Goal: Task Accomplishment & Management: Use online tool/utility

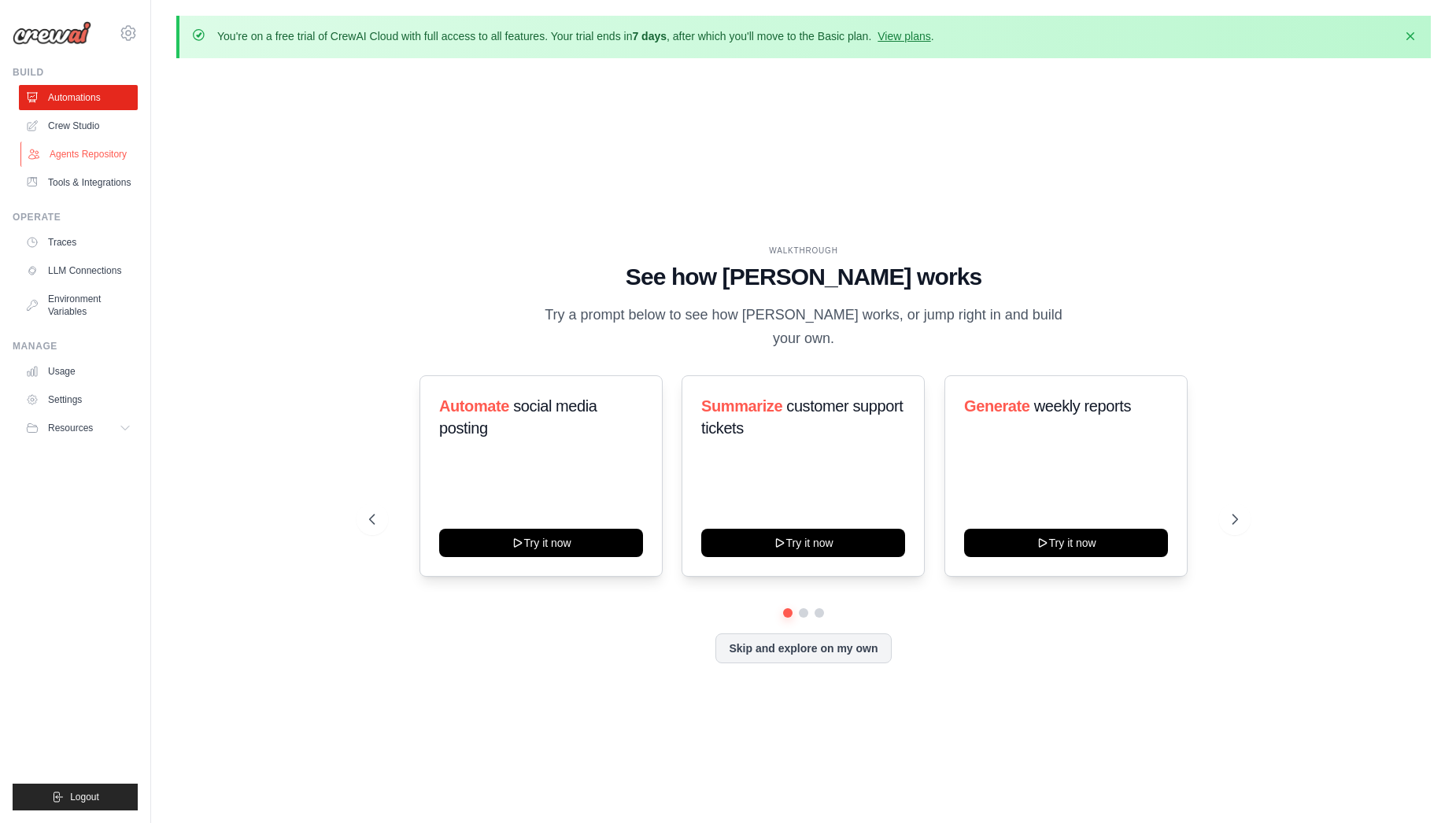
click at [109, 158] on link "Agents Repository" at bounding box center [79, 154] width 119 height 25
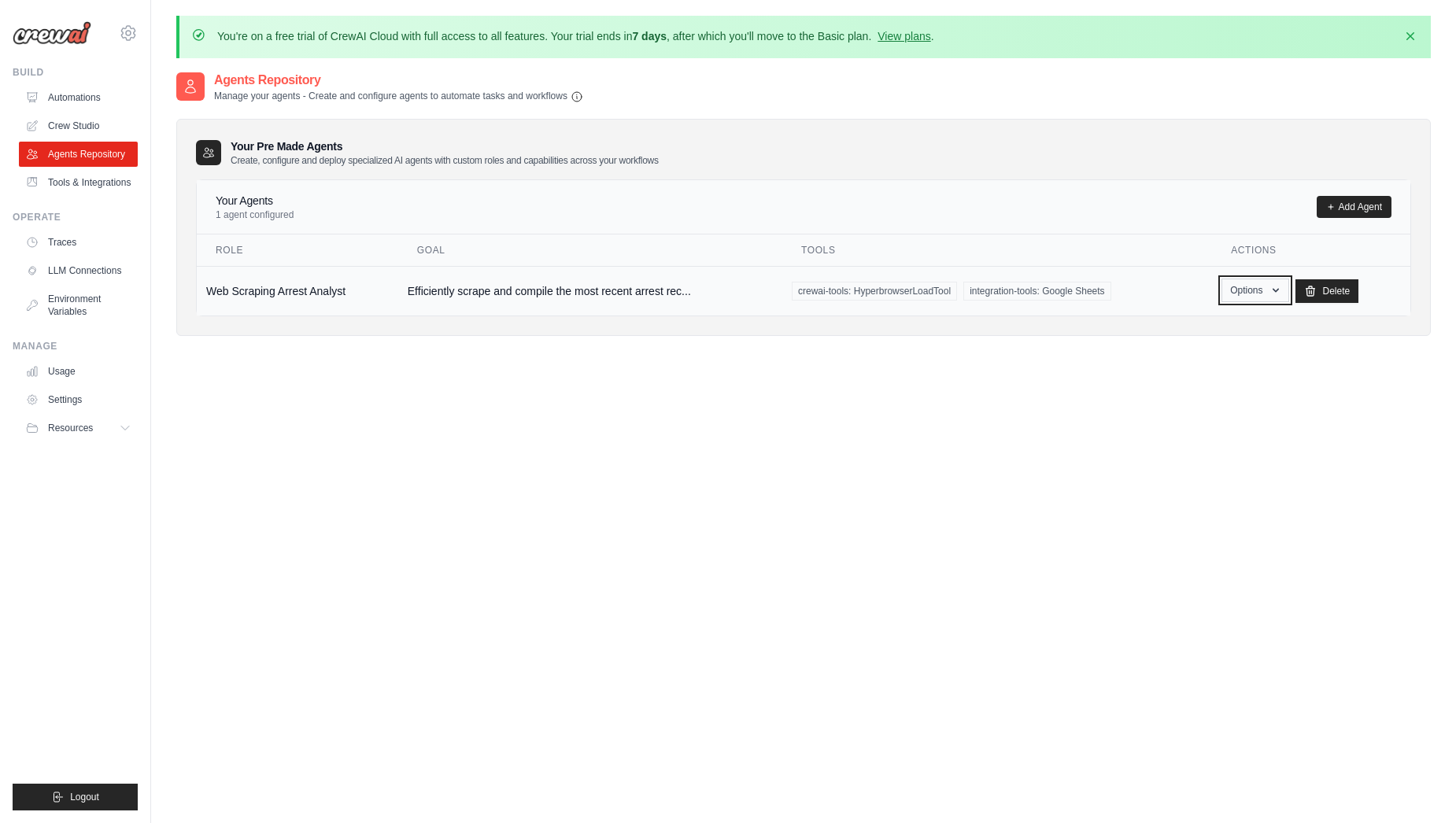
click at [1275, 293] on icon "button" at bounding box center [1275, 290] width 13 height 13
click at [1234, 348] on link "Edit" at bounding box center [1231, 355] width 113 height 28
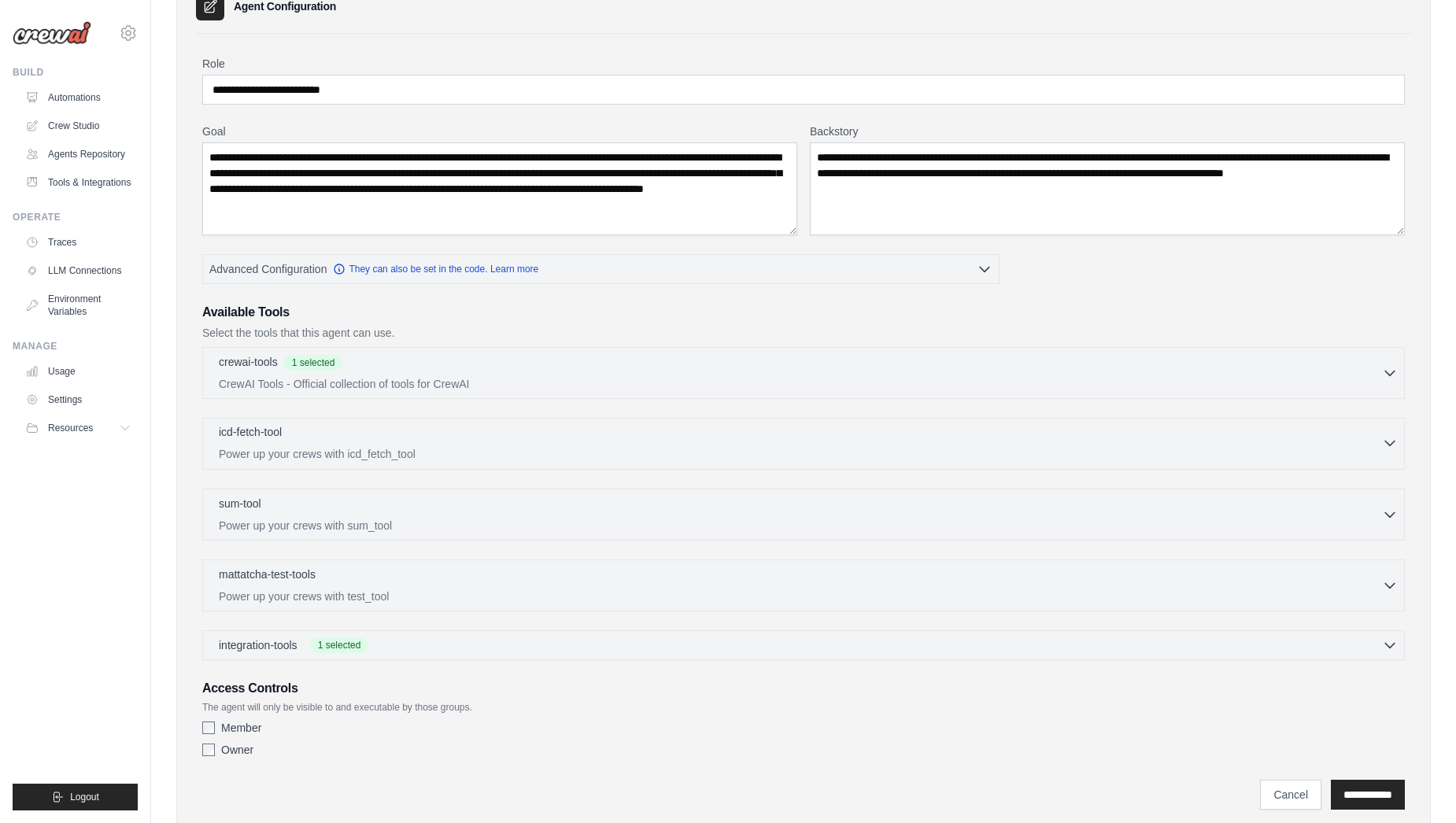
scroll to position [157, 0]
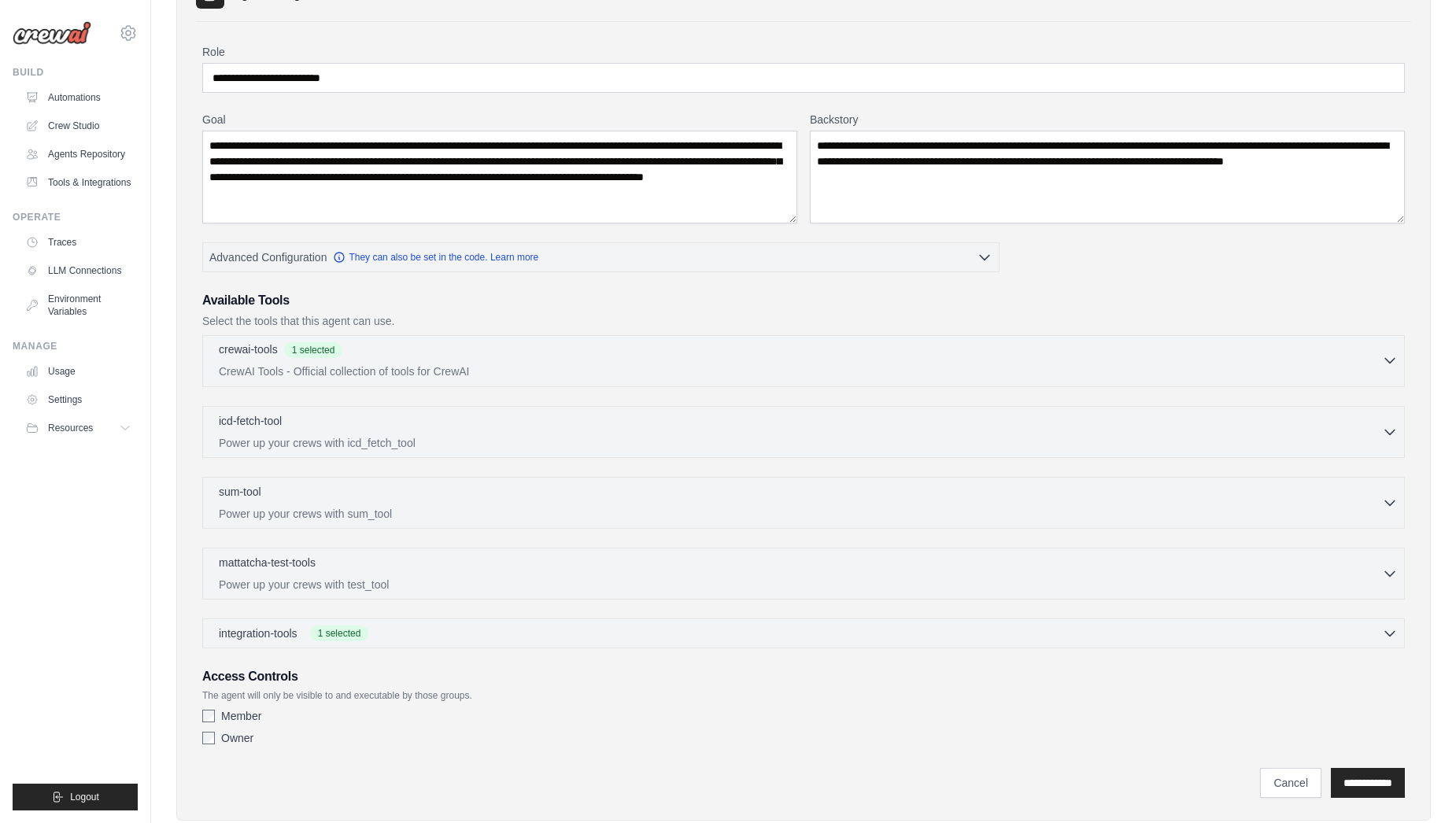
click at [817, 375] on p "CrewAI Tools - Official collection of tools for CrewAI" at bounding box center [800, 372] width 1163 height 16
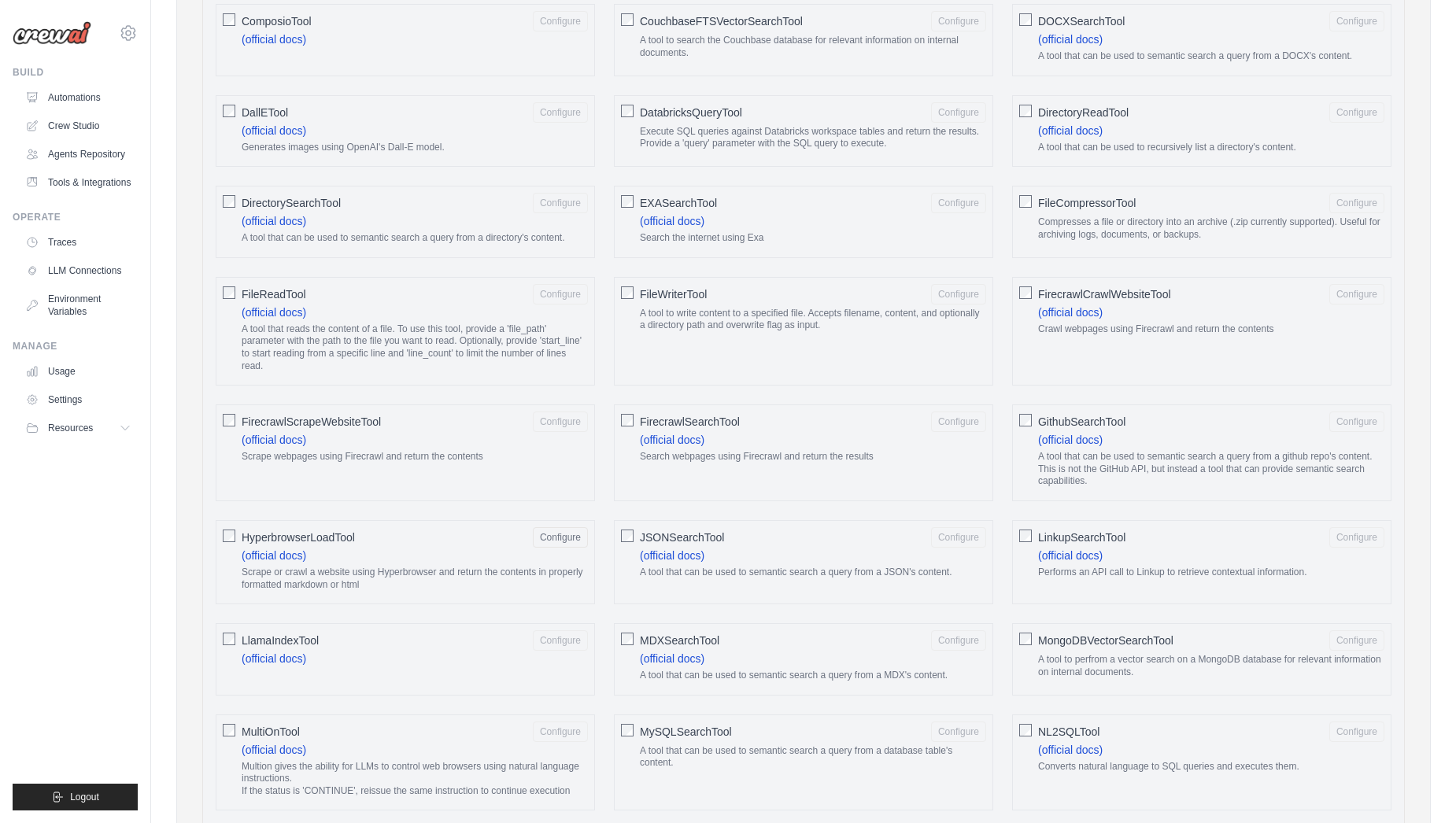
scroll to position [786, 0]
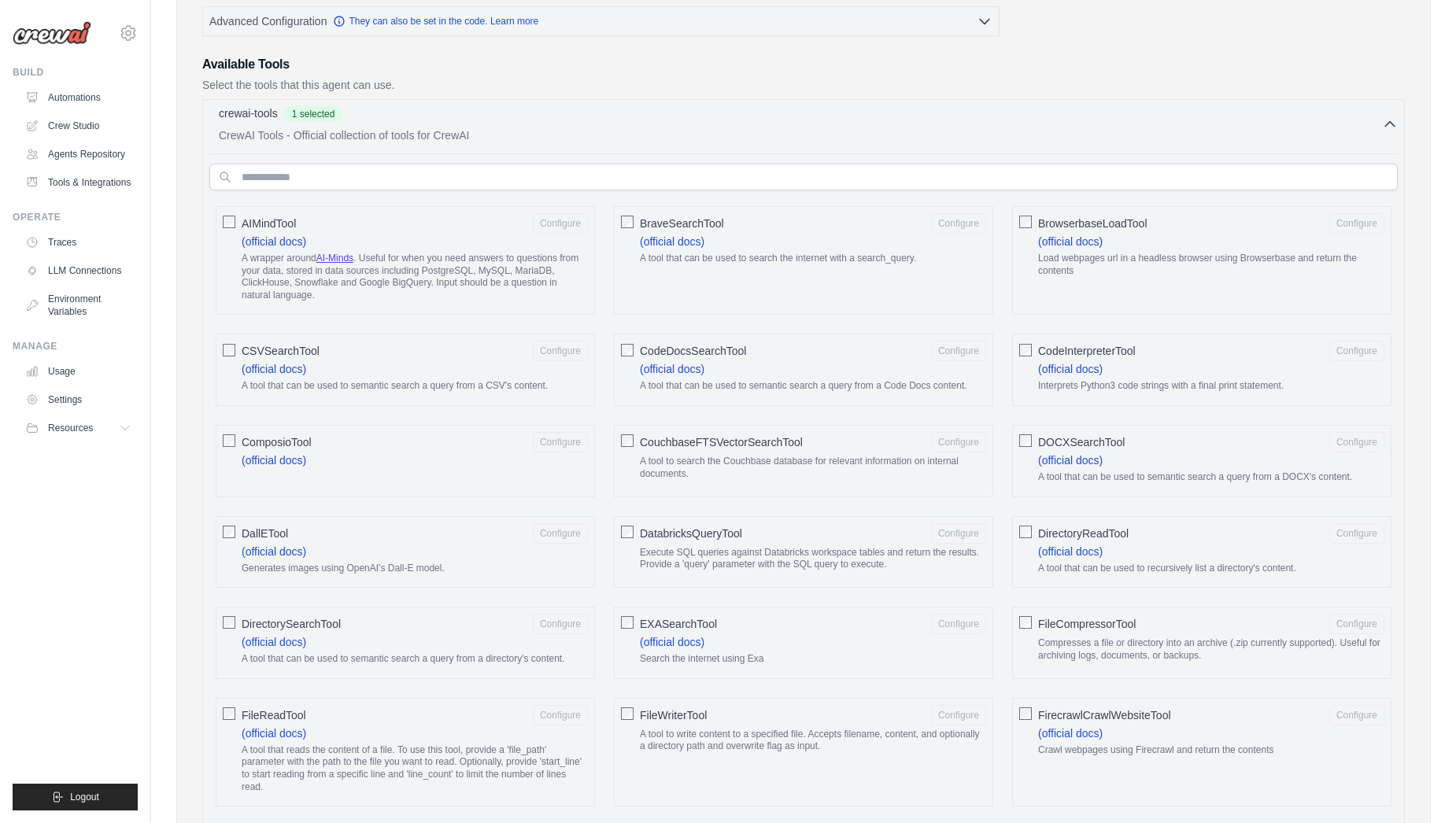
click at [1362, 133] on p "CrewAI Tools - Official collection of tools for CrewAI" at bounding box center [800, 136] width 1163 height 16
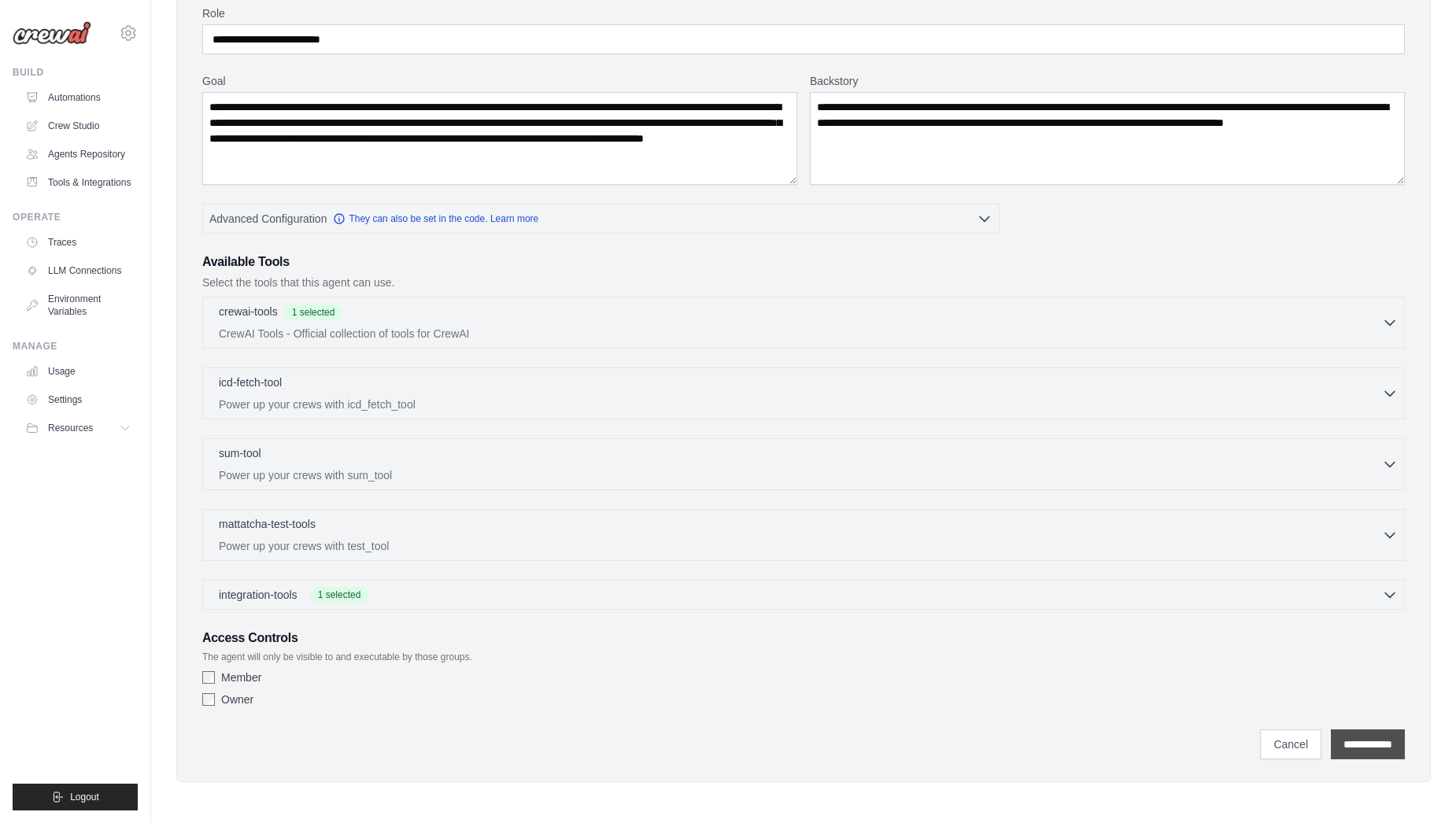
click at [1371, 744] on input "**********" at bounding box center [1368, 744] width 74 height 30
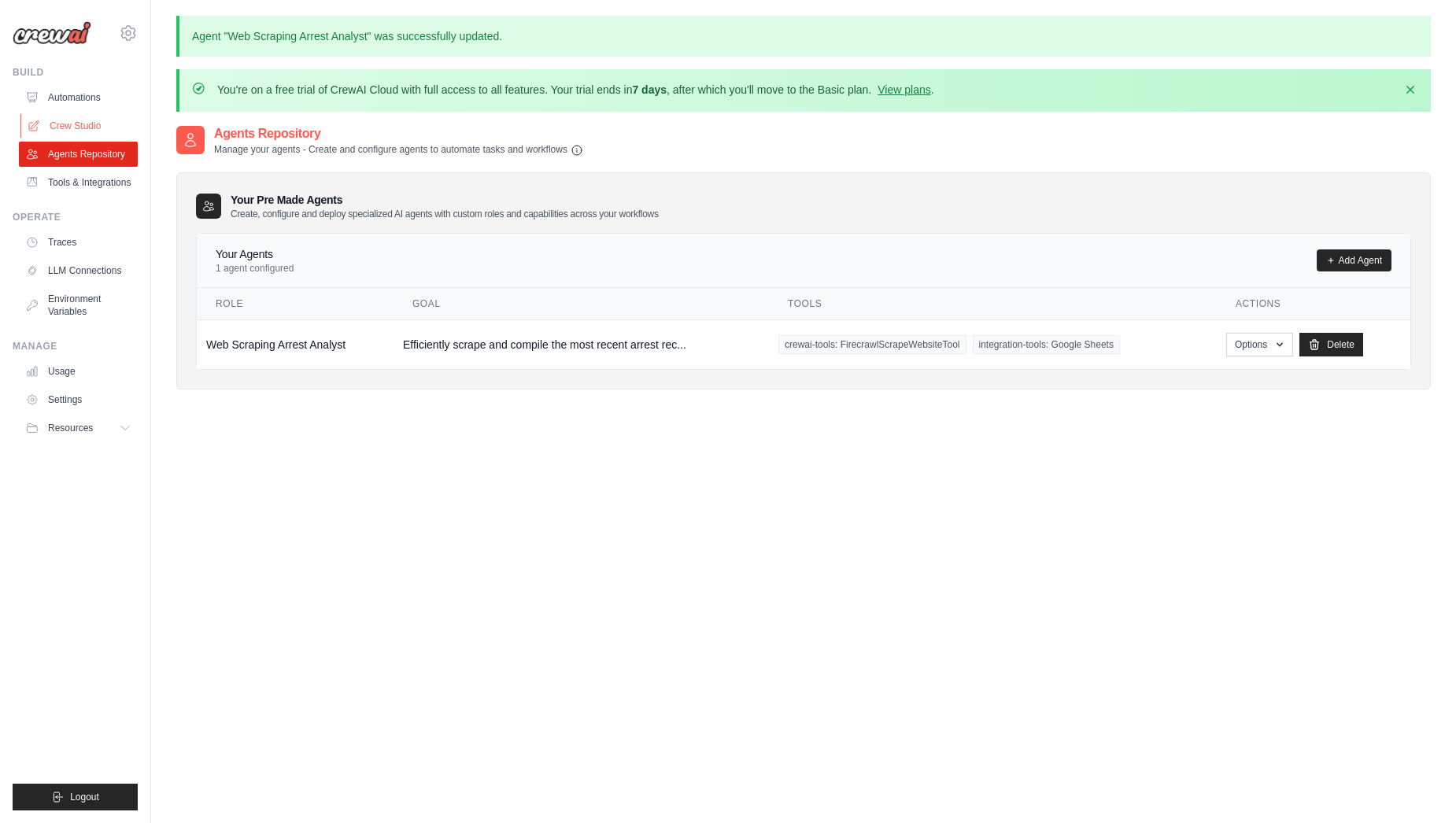
click at [95, 122] on link "Crew Studio" at bounding box center [79, 125] width 119 height 25
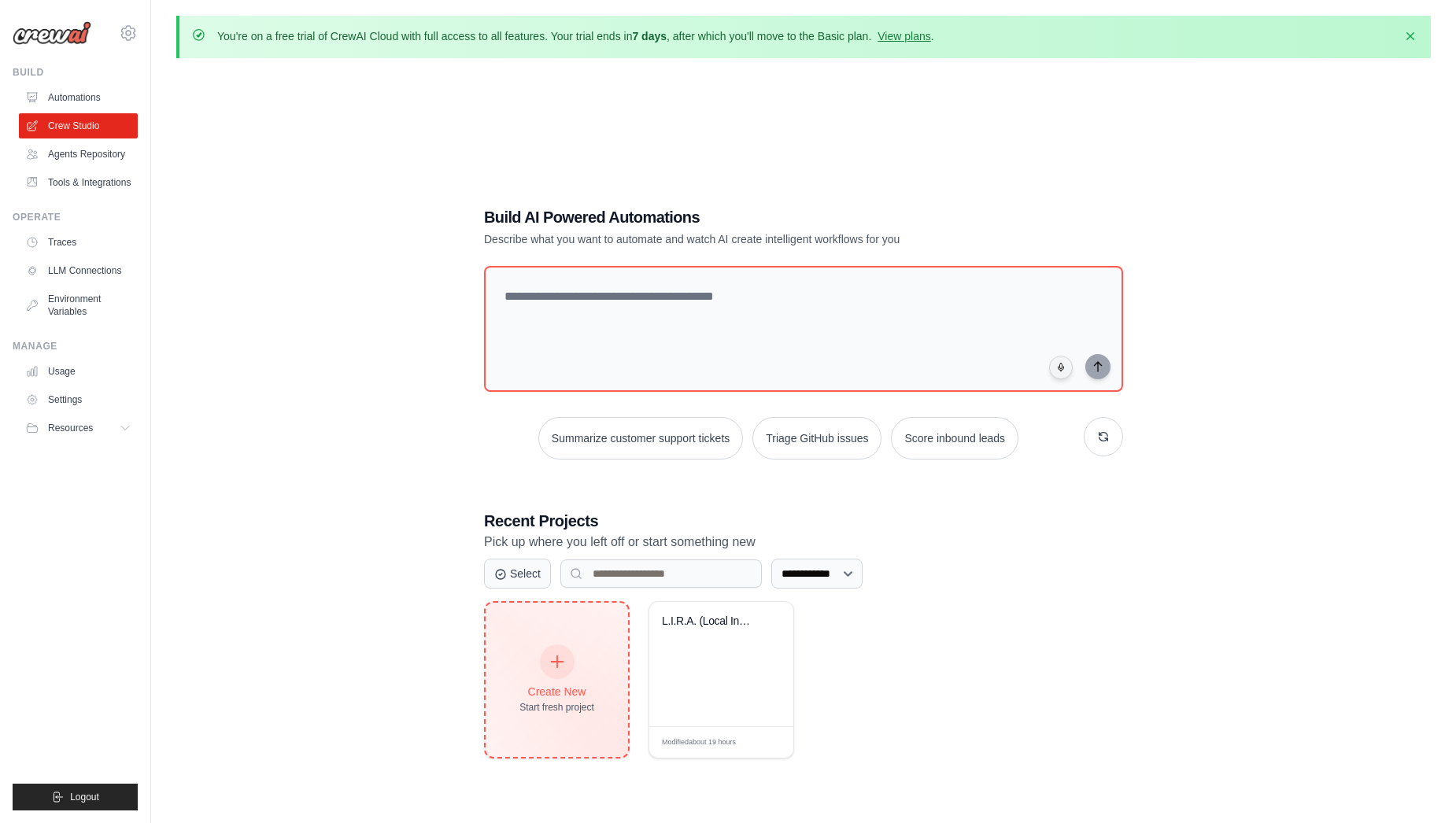
click at [538, 634] on div "Create New Start fresh project" at bounding box center [557, 679] width 143 height 154
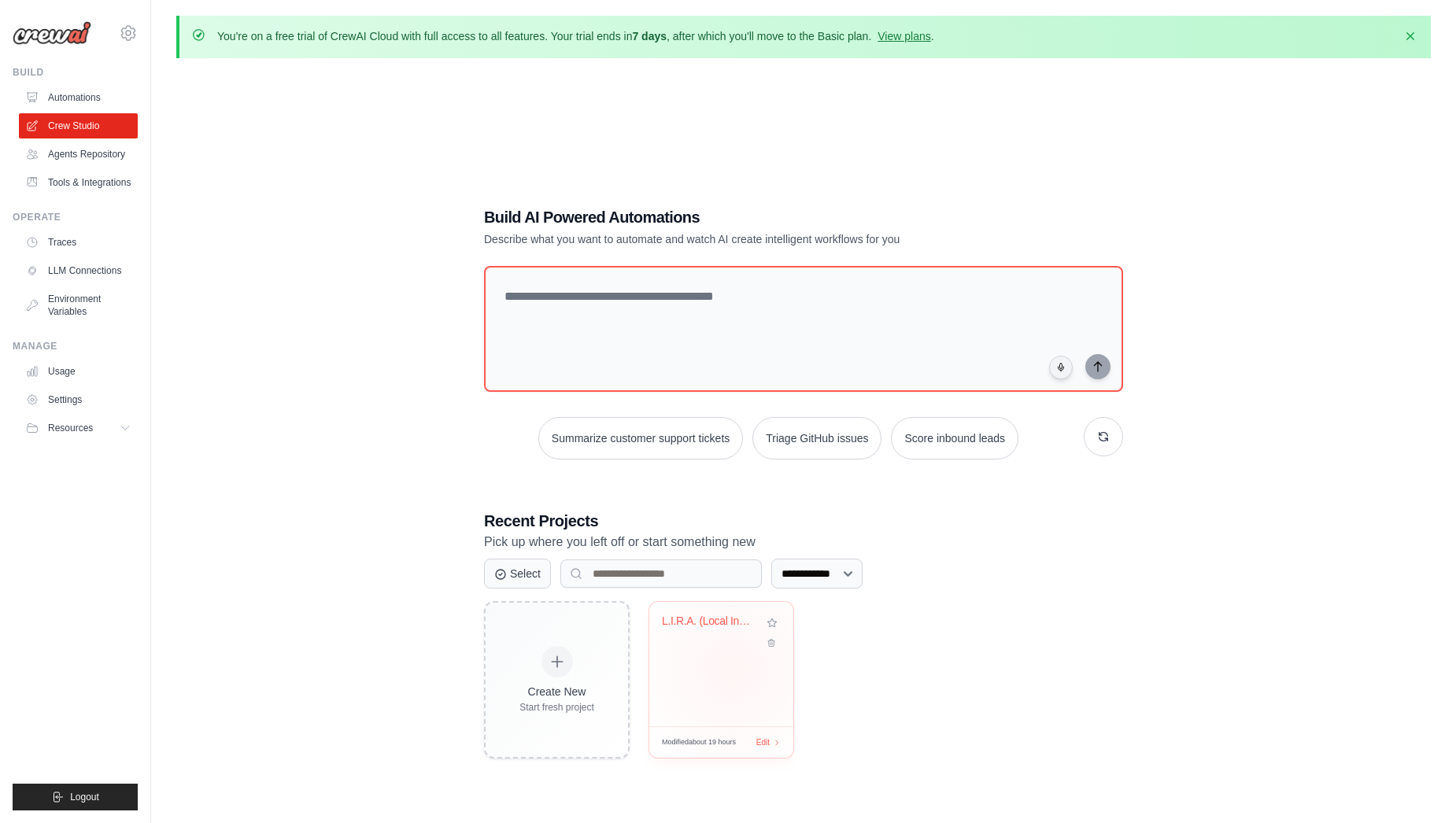
click at [730, 665] on div "L.I.R.A. (Local Incident Reporting ..." at bounding box center [722, 663] width 144 height 124
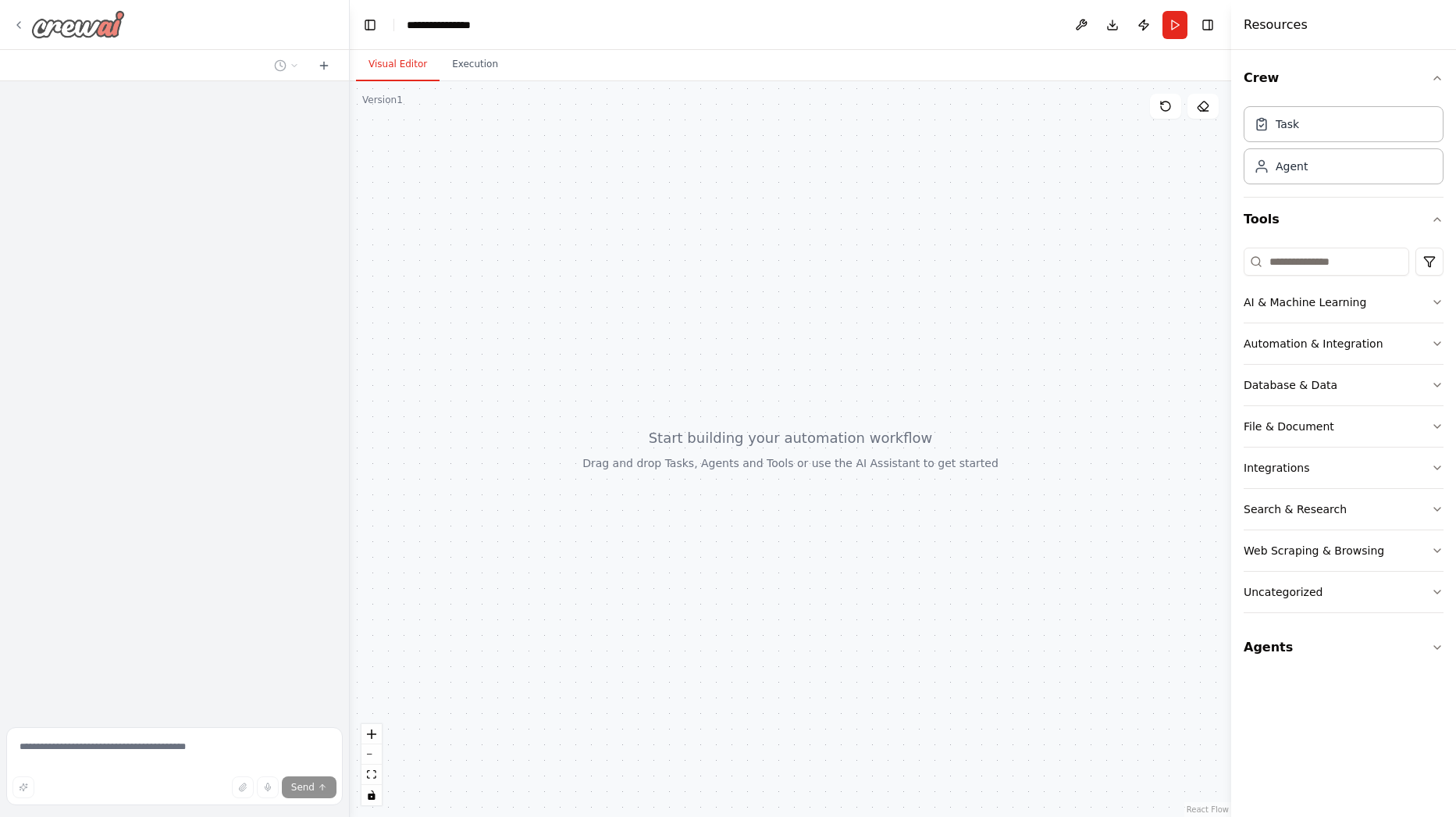
click at [19, 25] on icon at bounding box center [19, 25] width 13 height 13
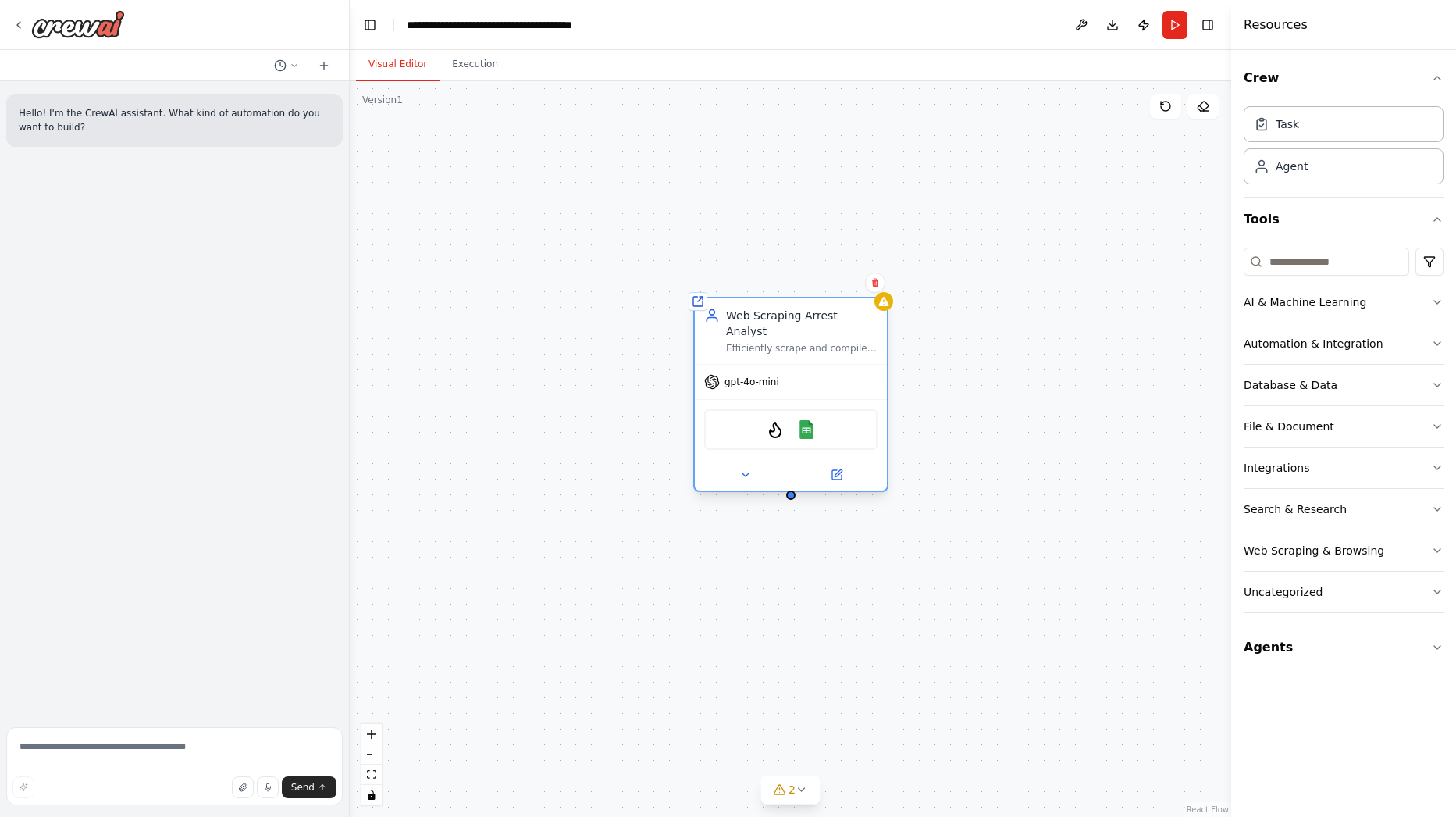
drag, startPoint x: 993, startPoint y: 369, endPoint x: 799, endPoint y: 320, distance: 200.1
click at [799, 320] on div "Web Scraping Arrest Analyst" at bounding box center [801, 322] width 152 height 31
click at [758, 376] on span "gpt-4o-mini" at bounding box center [751, 382] width 55 height 13
click at [836, 470] on icon at bounding box center [836, 474] width 9 height 9
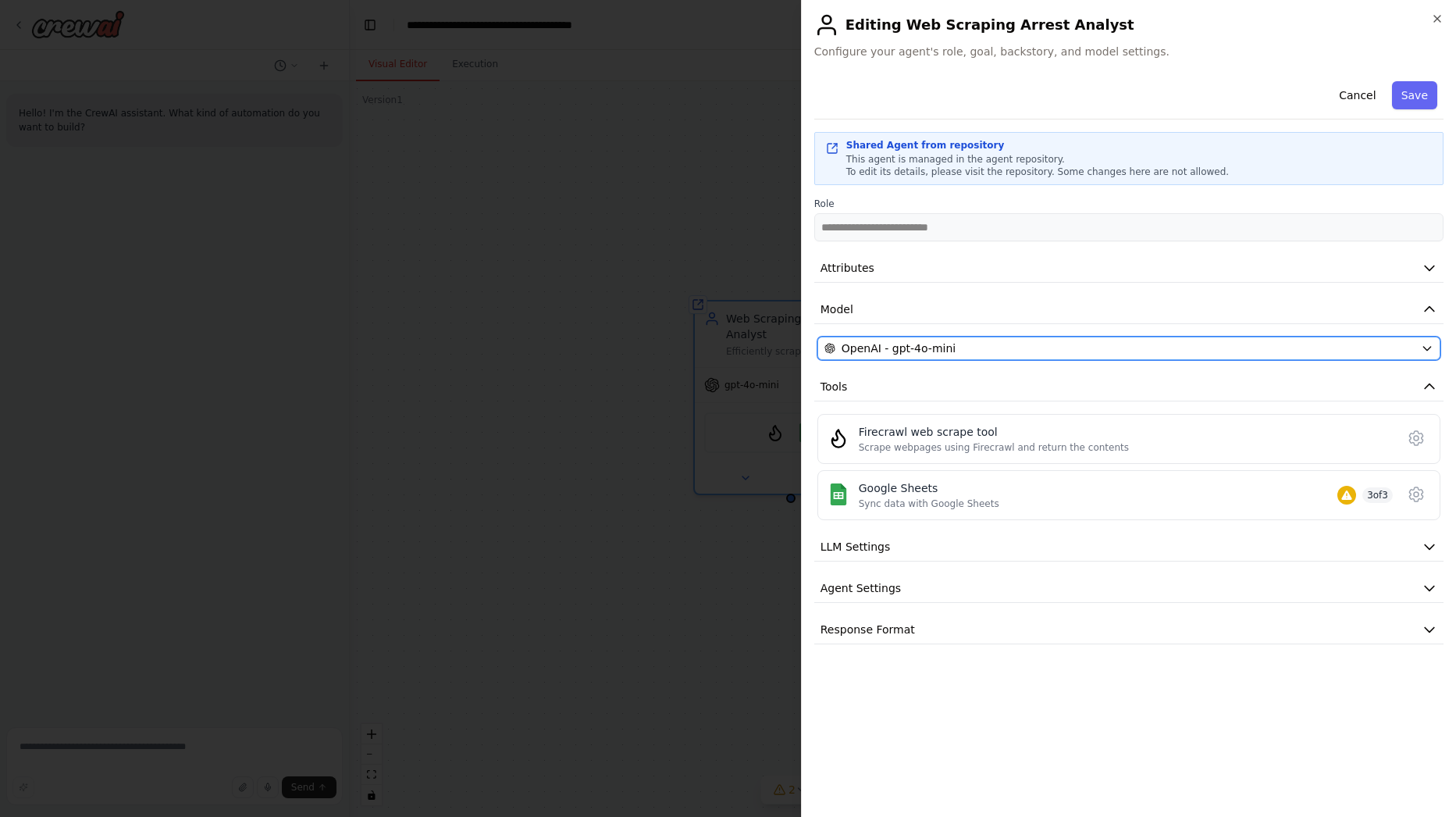
click at [1023, 341] on div "OpenAI - gpt-4o-mini" at bounding box center [1119, 348] width 590 height 16
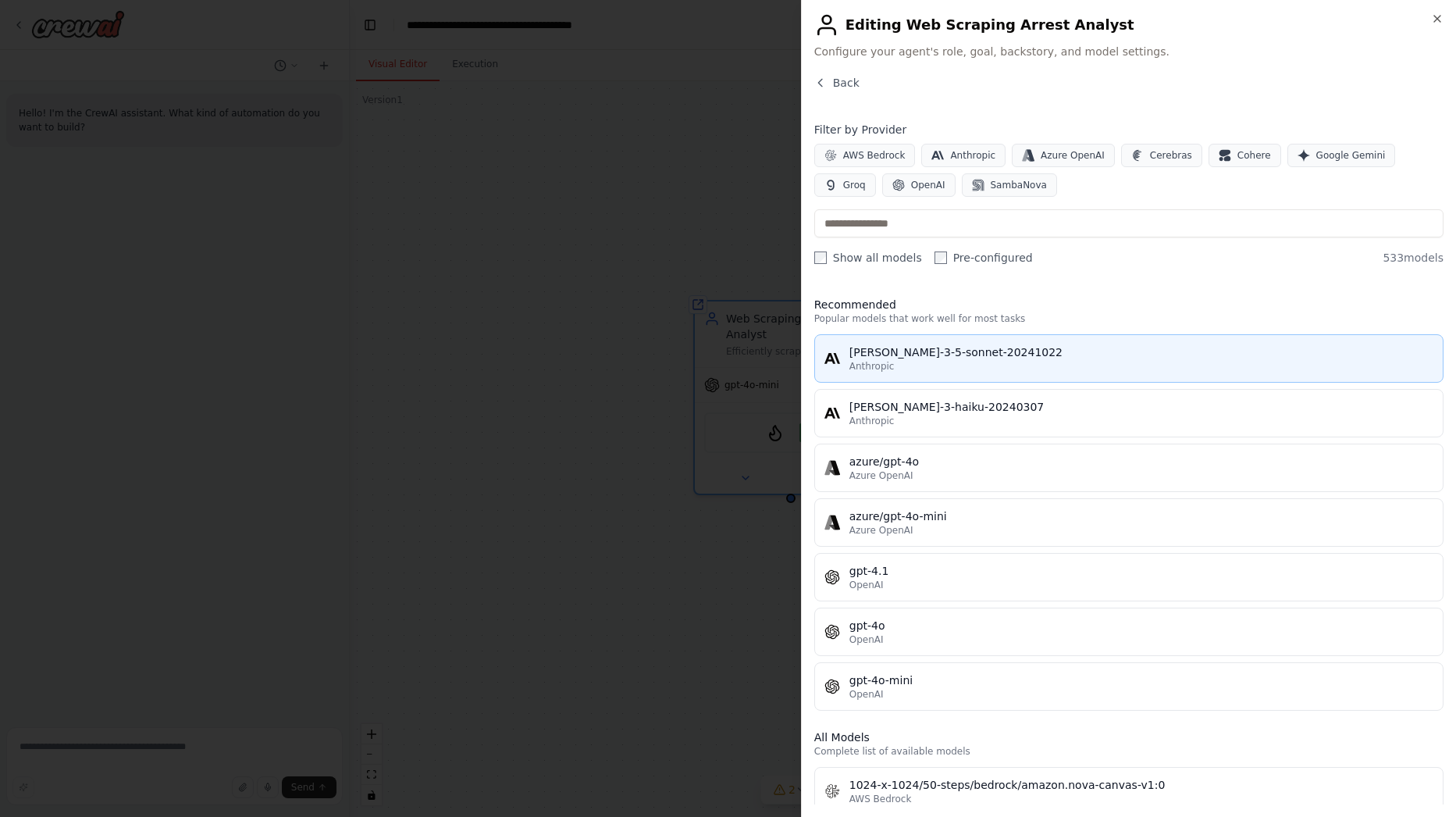
click at [1015, 354] on div "claude-3-5-sonnet-20241022" at bounding box center [1141, 352] width 584 height 16
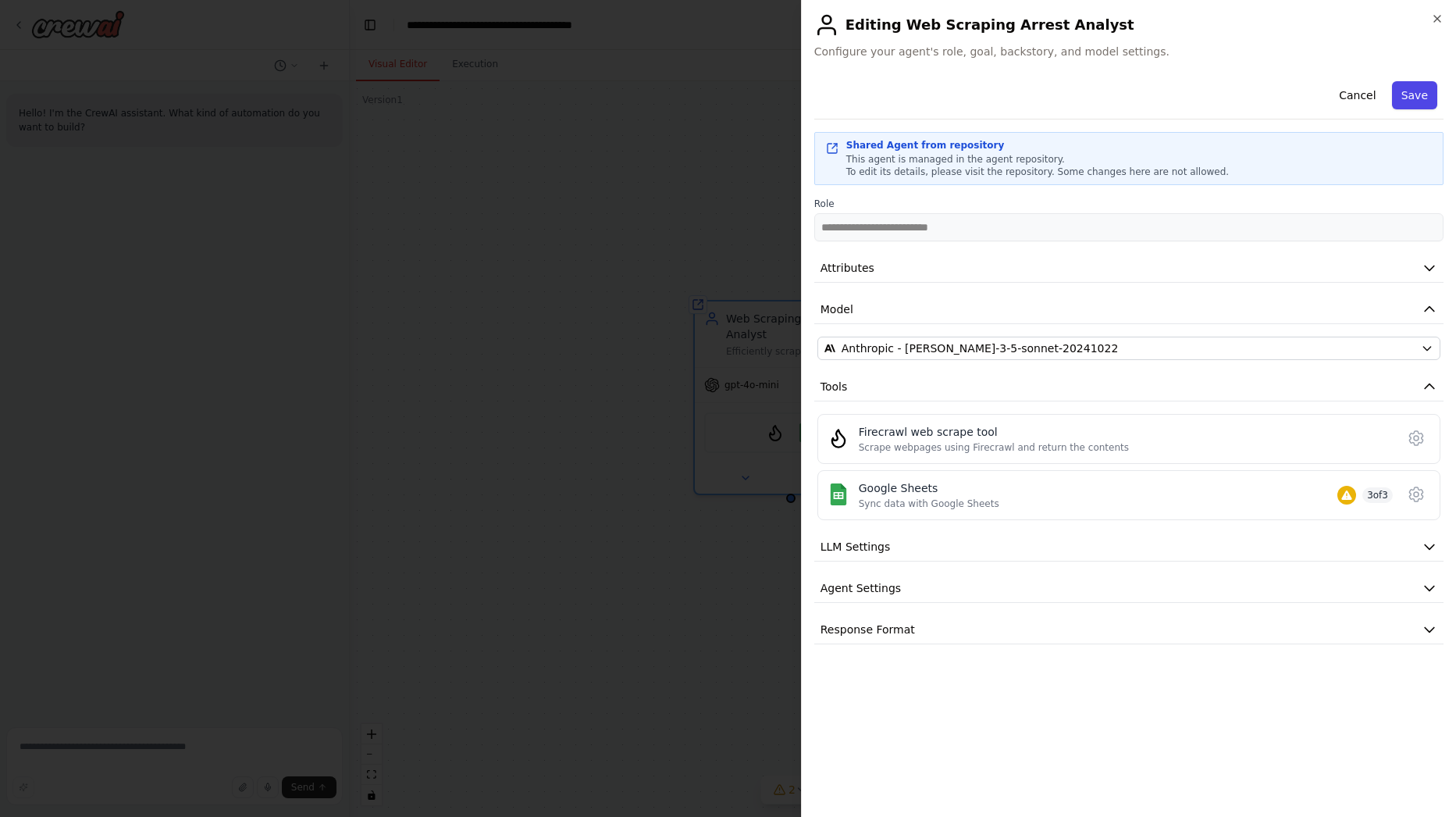
click at [1420, 106] on button "Save" at bounding box center [1414, 95] width 46 height 28
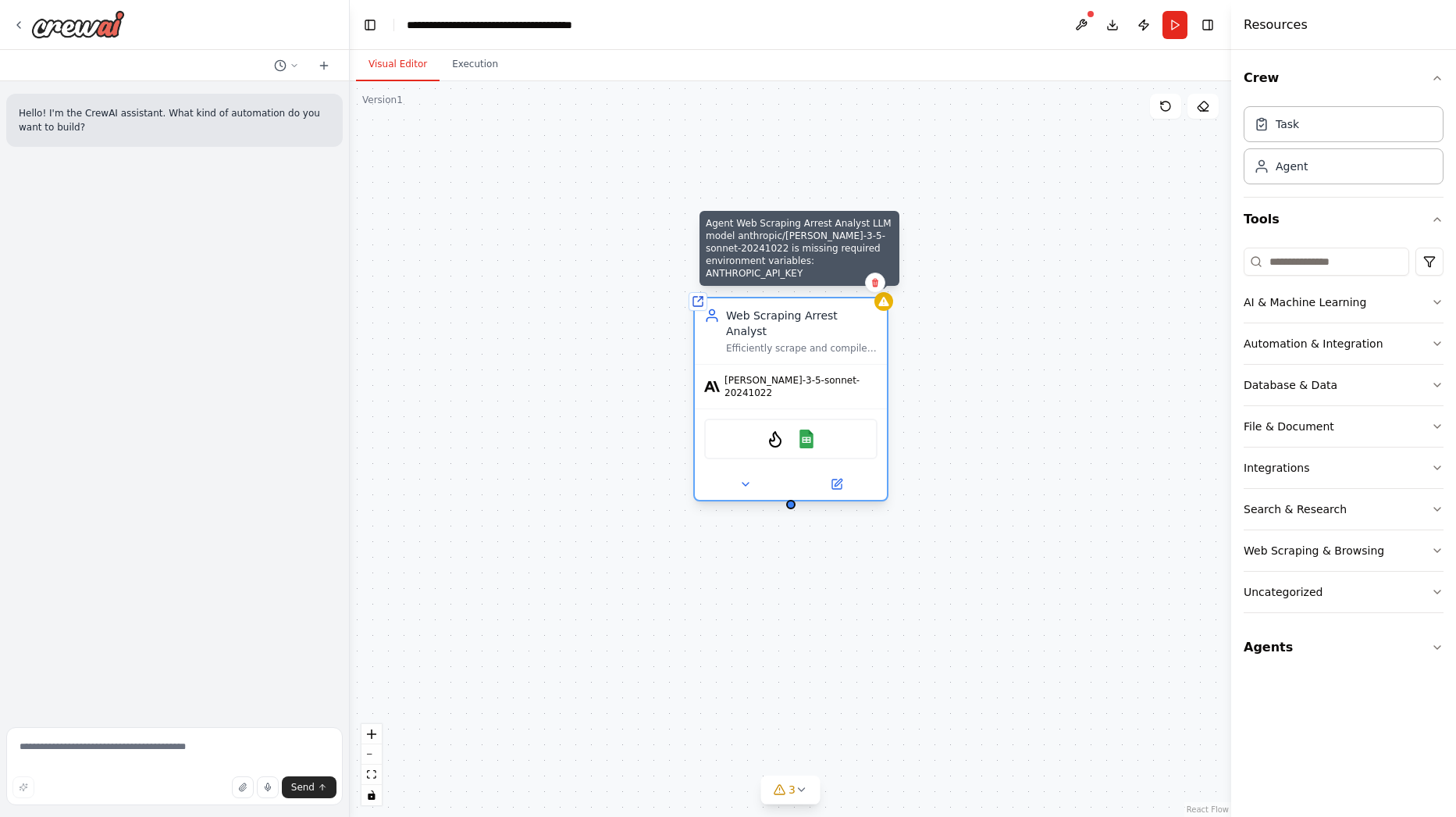
click at [886, 305] on icon at bounding box center [883, 300] width 10 height 9
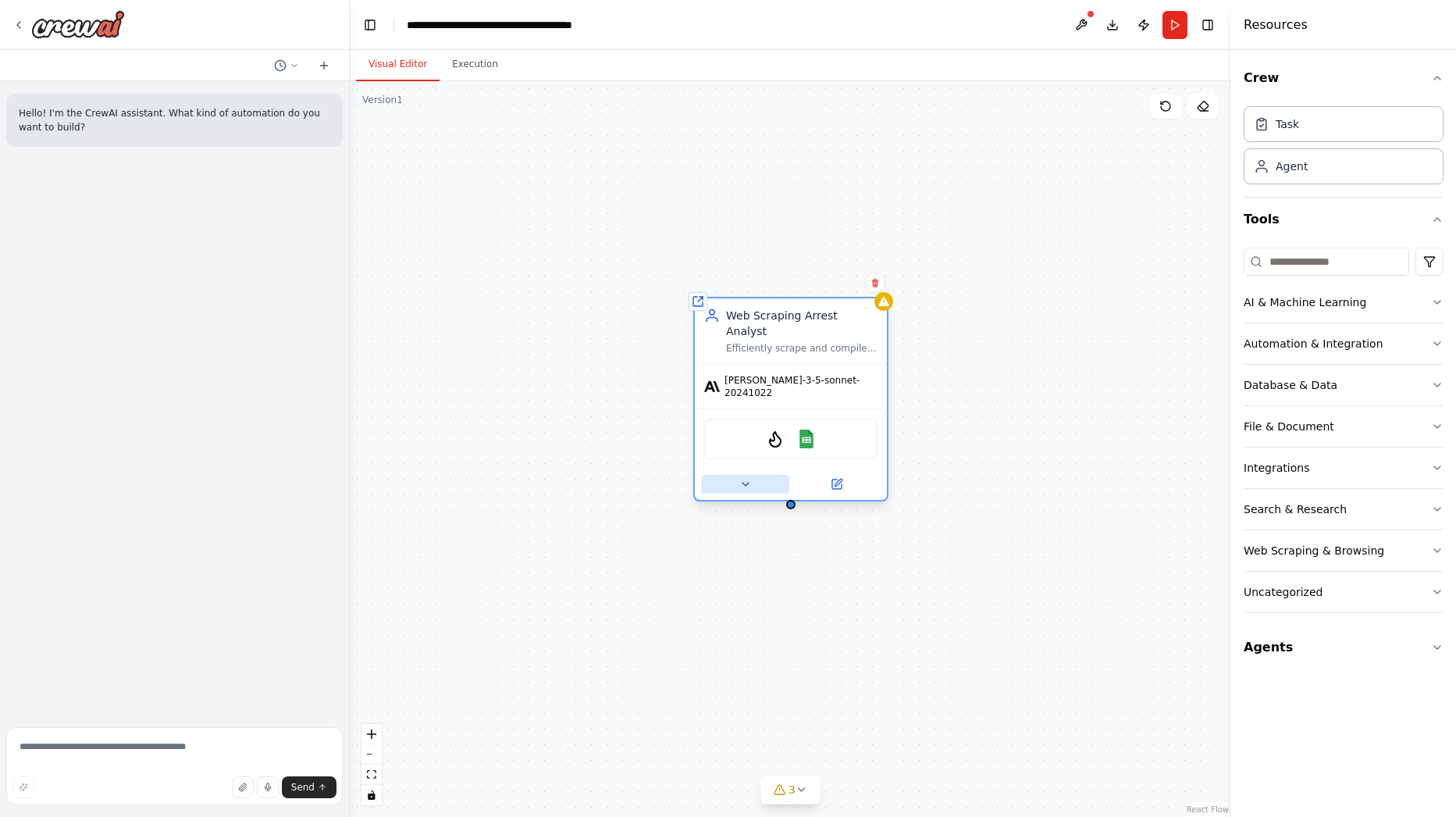
click at [740, 478] on icon at bounding box center [745, 484] width 13 height 13
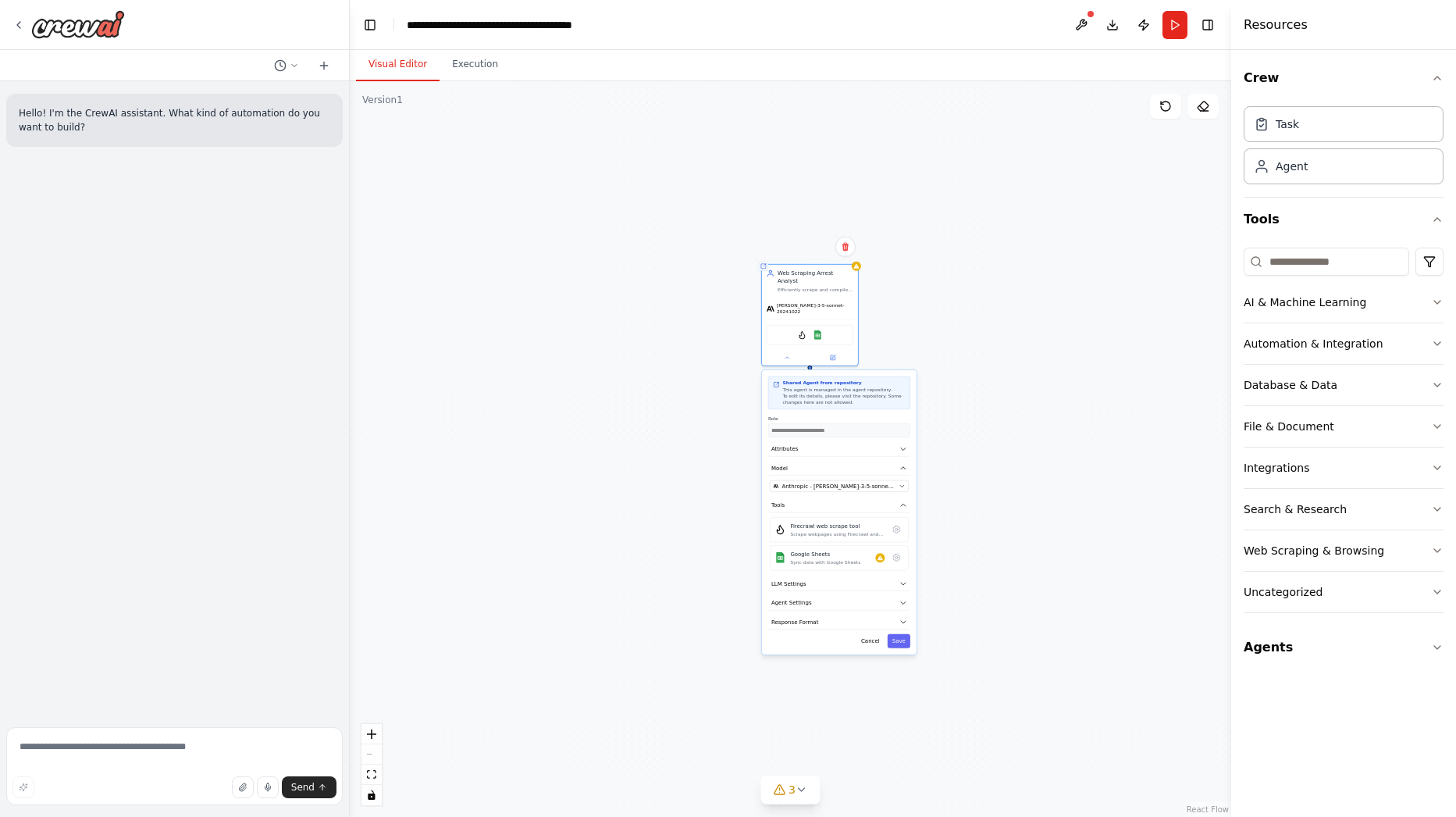
drag, startPoint x: 1056, startPoint y: 544, endPoint x: 940, endPoint y: 400, distance: 184.9
click at [944, 404] on div "**********" at bounding box center [790, 449] width 881 height 736
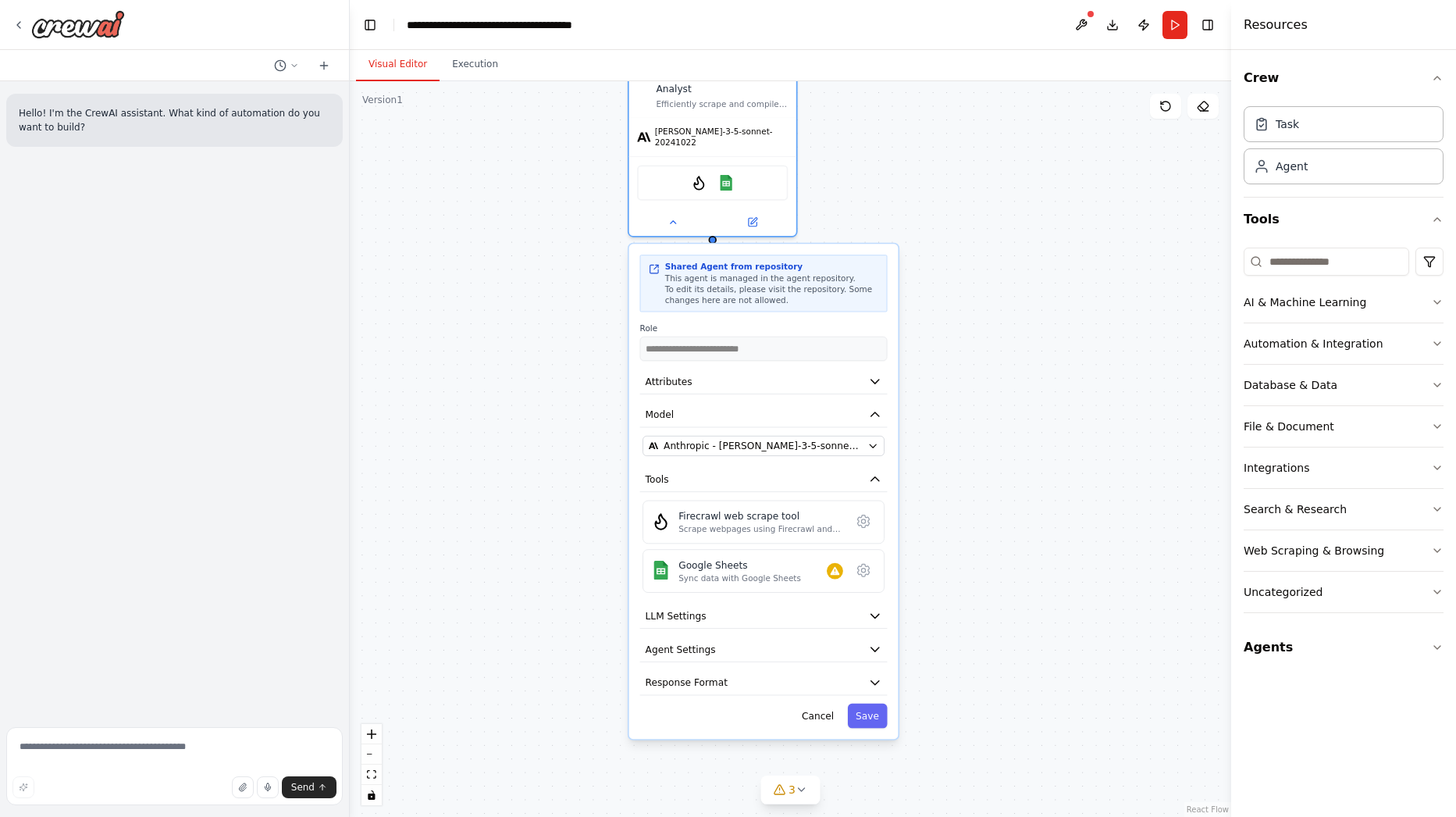
drag, startPoint x: 912, startPoint y: 488, endPoint x: 952, endPoint y: 396, distance: 100.3
click at [952, 396] on div "**********" at bounding box center [790, 449] width 881 height 736
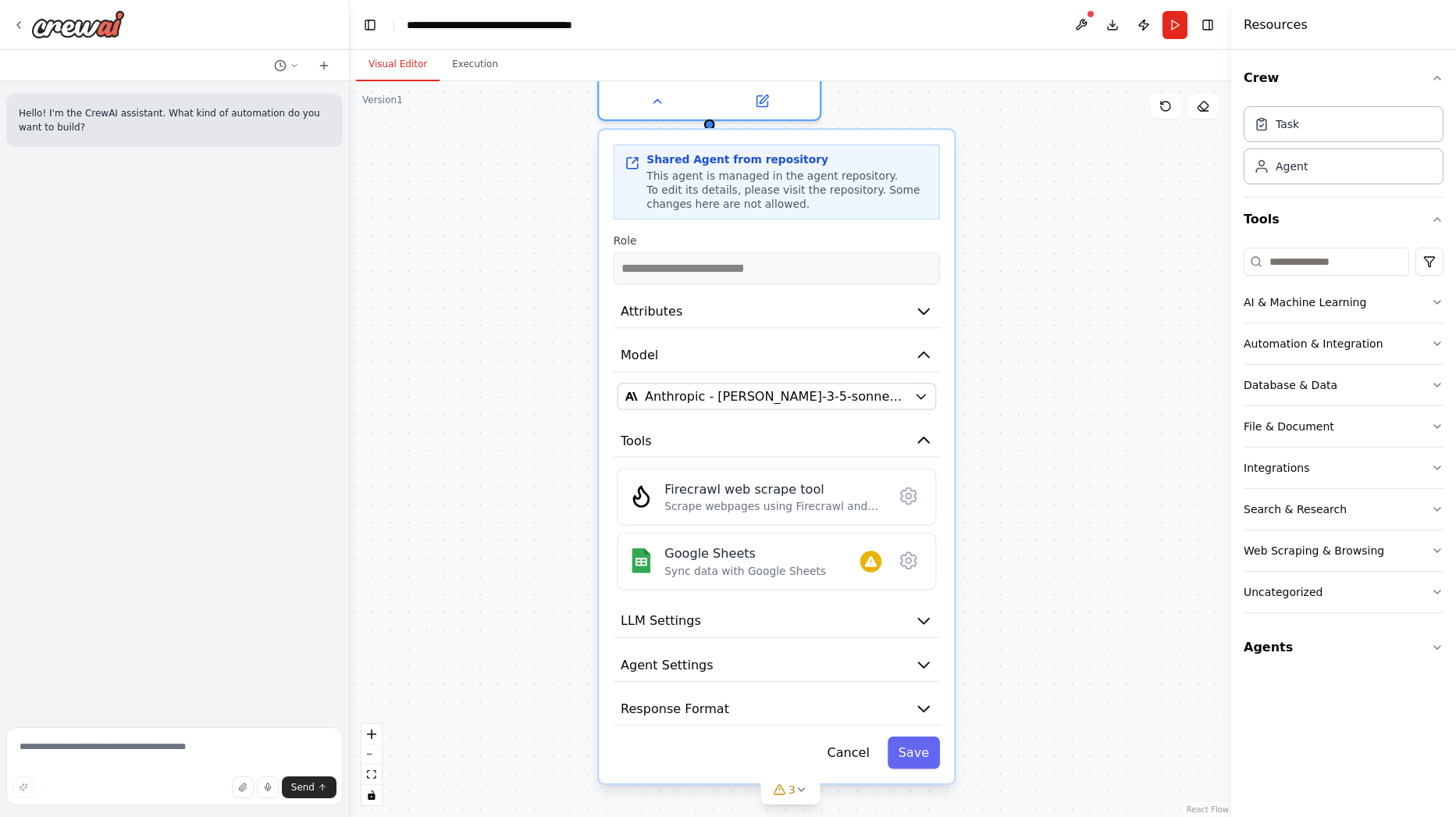
drag, startPoint x: 938, startPoint y: 492, endPoint x: 973, endPoint y: 479, distance: 37.3
click at [993, 474] on div "**********" at bounding box center [790, 449] width 881 height 736
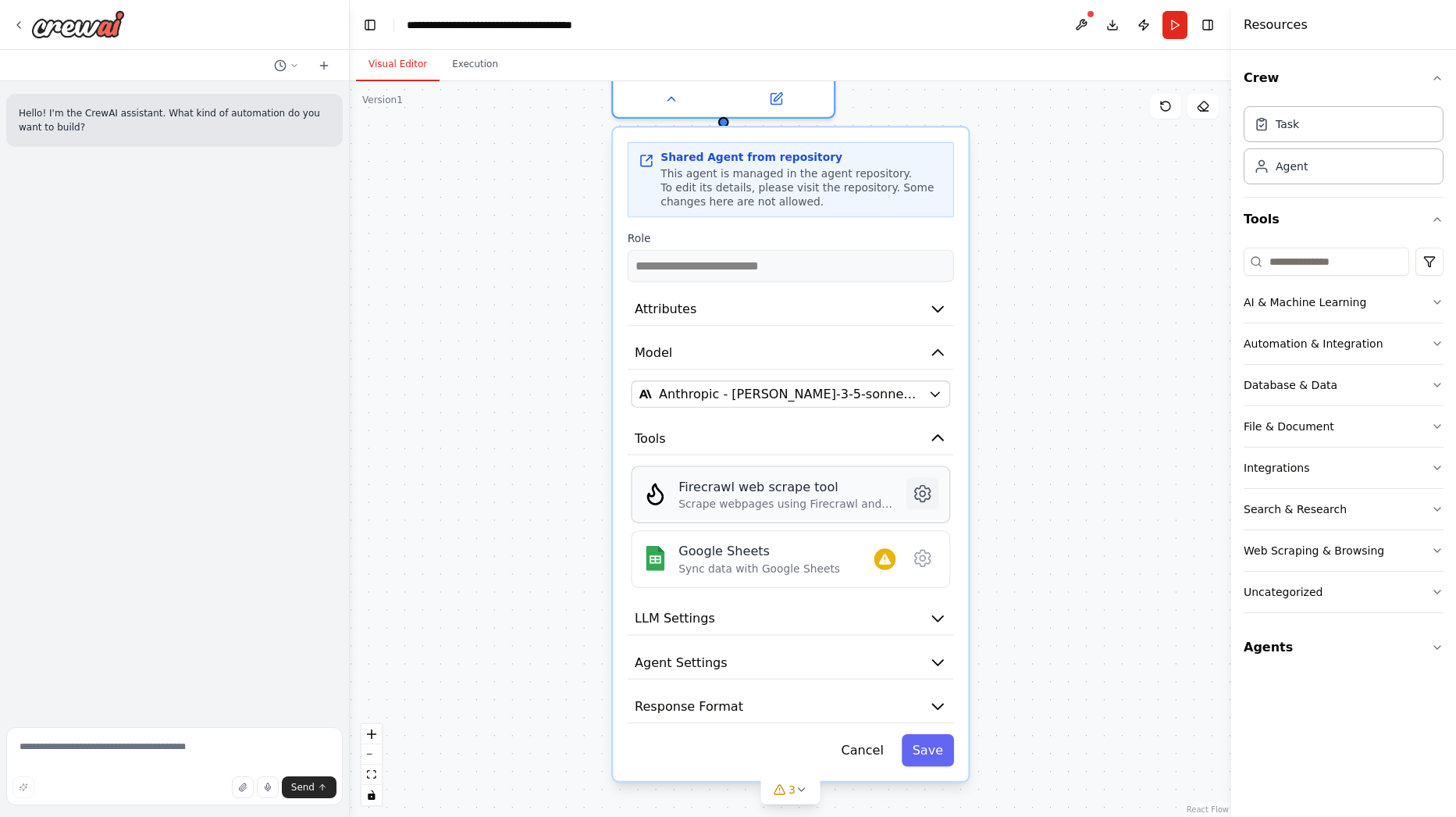
click at [921, 491] on icon at bounding box center [923, 494] width 6 height 6
click at [821, 498] on div "Scrape webpages using Firecrawl and return the contents" at bounding box center [786, 505] width 217 height 14
click at [927, 486] on icon at bounding box center [923, 494] width 16 height 17
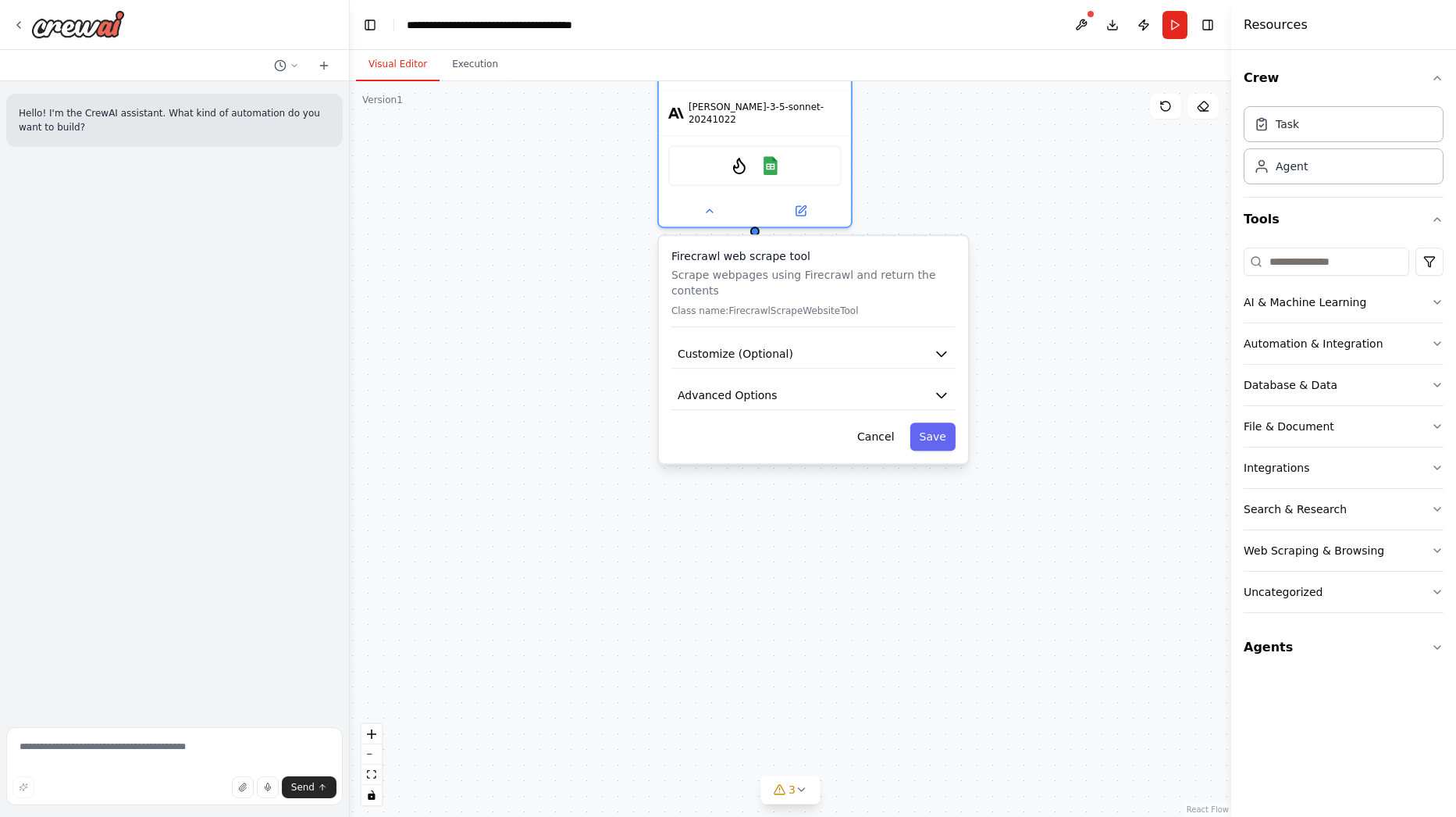
drag, startPoint x: 1055, startPoint y: 219, endPoint x: 1028, endPoint y: 324, distance: 108.4
click at [1028, 324] on div "**********" at bounding box center [790, 449] width 881 height 736
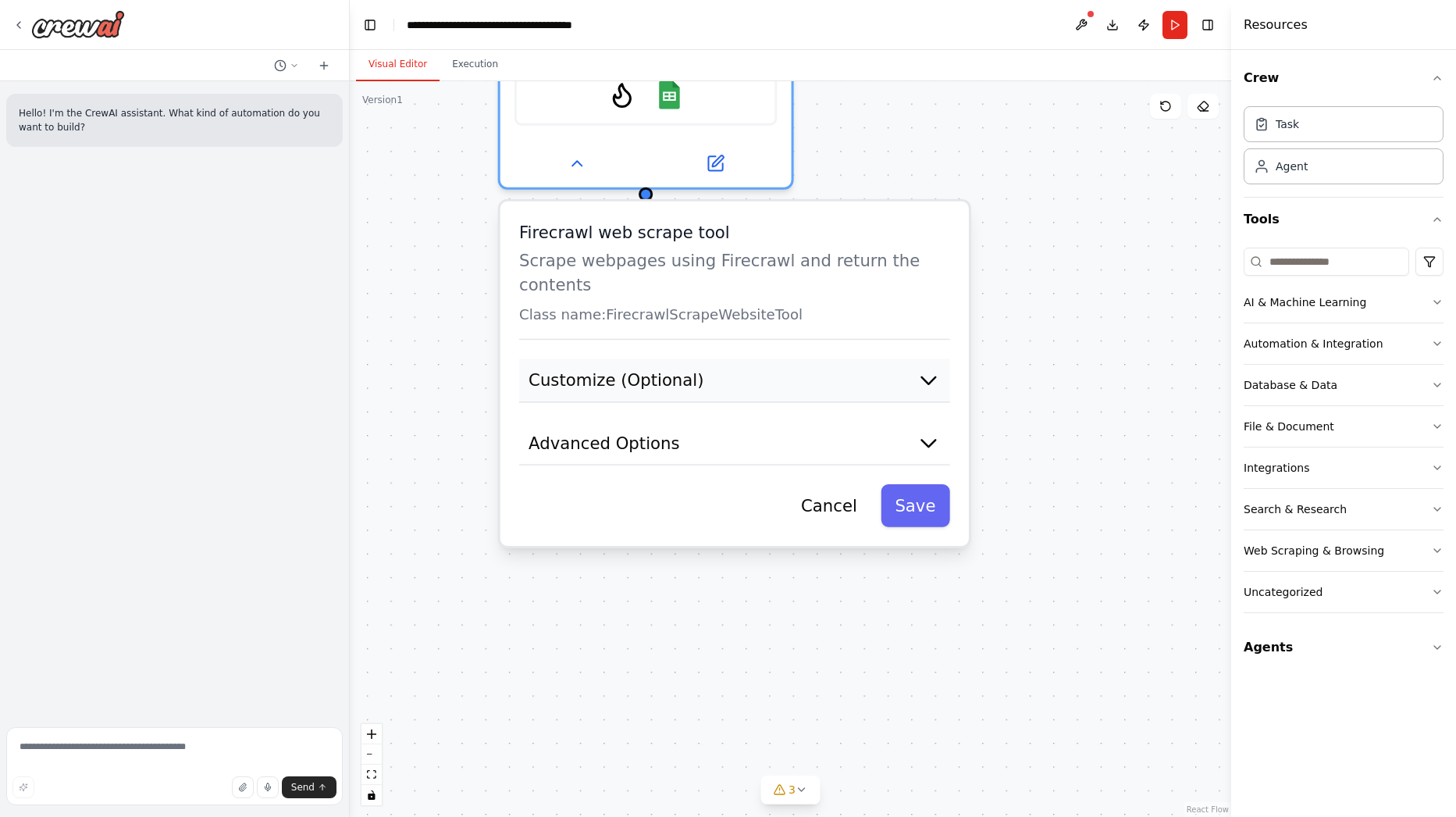
click at [935, 369] on icon "button" at bounding box center [928, 381] width 24 height 24
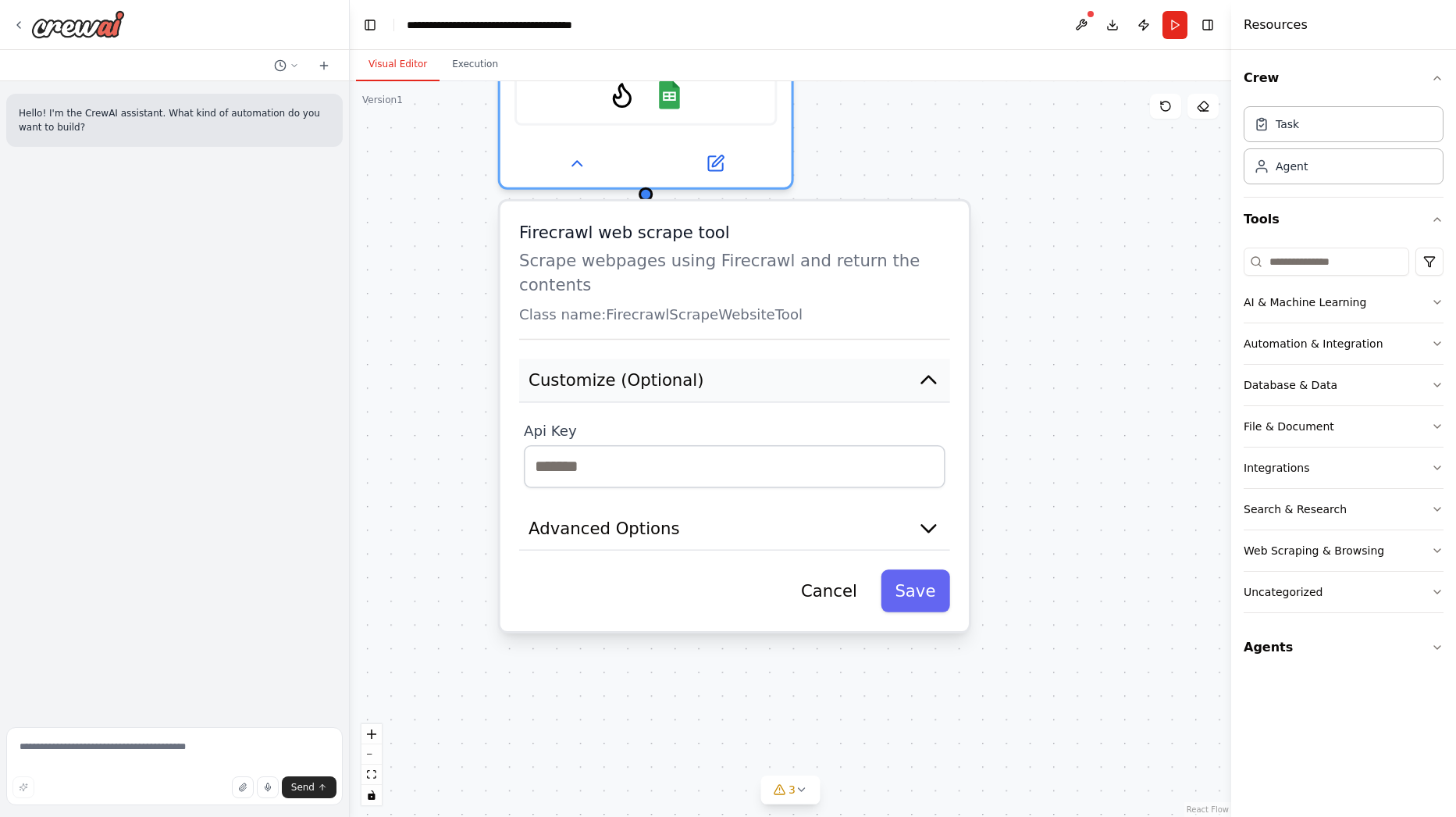
click at [932, 377] on icon "button" at bounding box center [929, 380] width 14 height 7
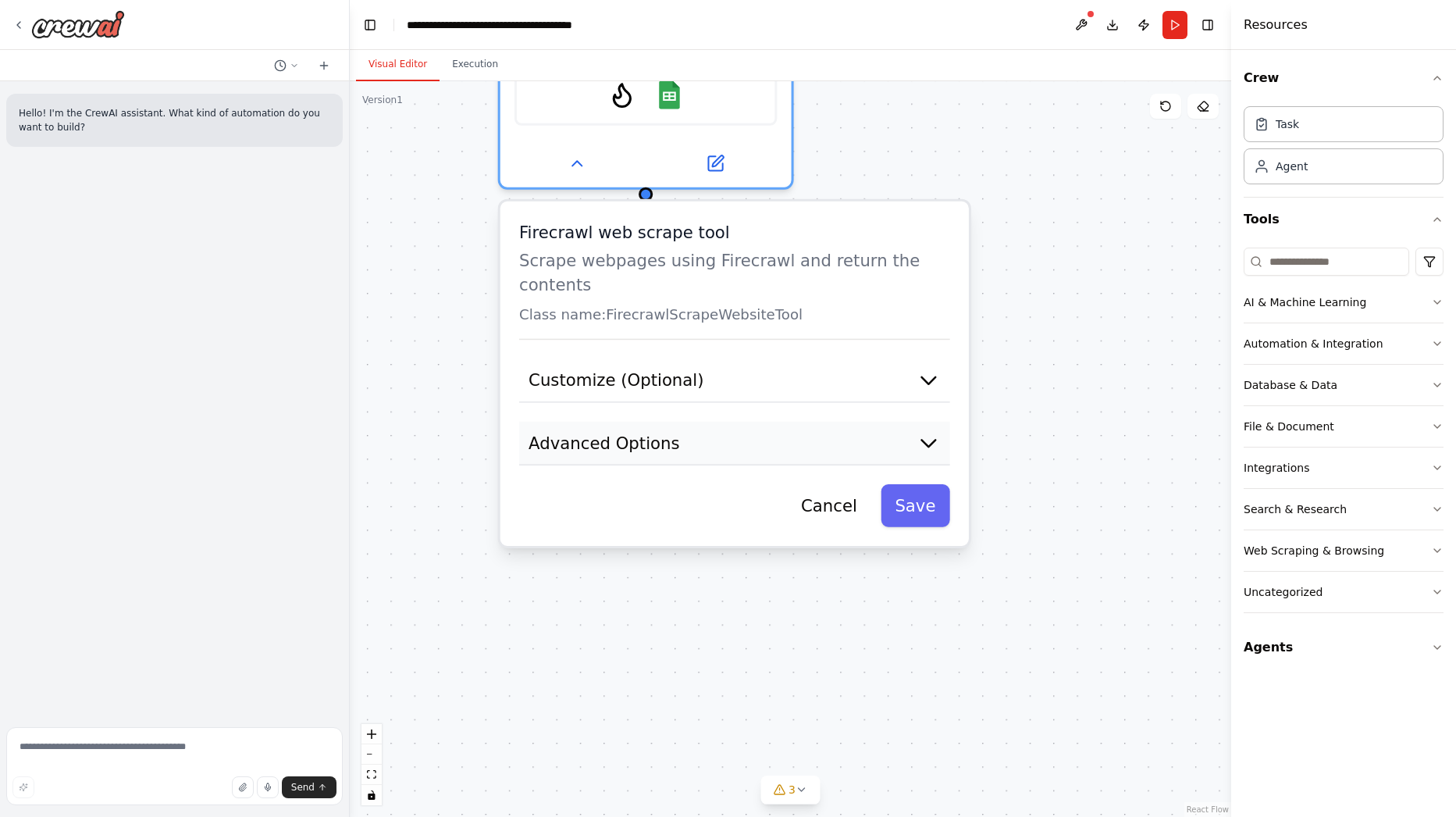
click at [924, 431] on icon "button" at bounding box center [928, 443] width 24 height 24
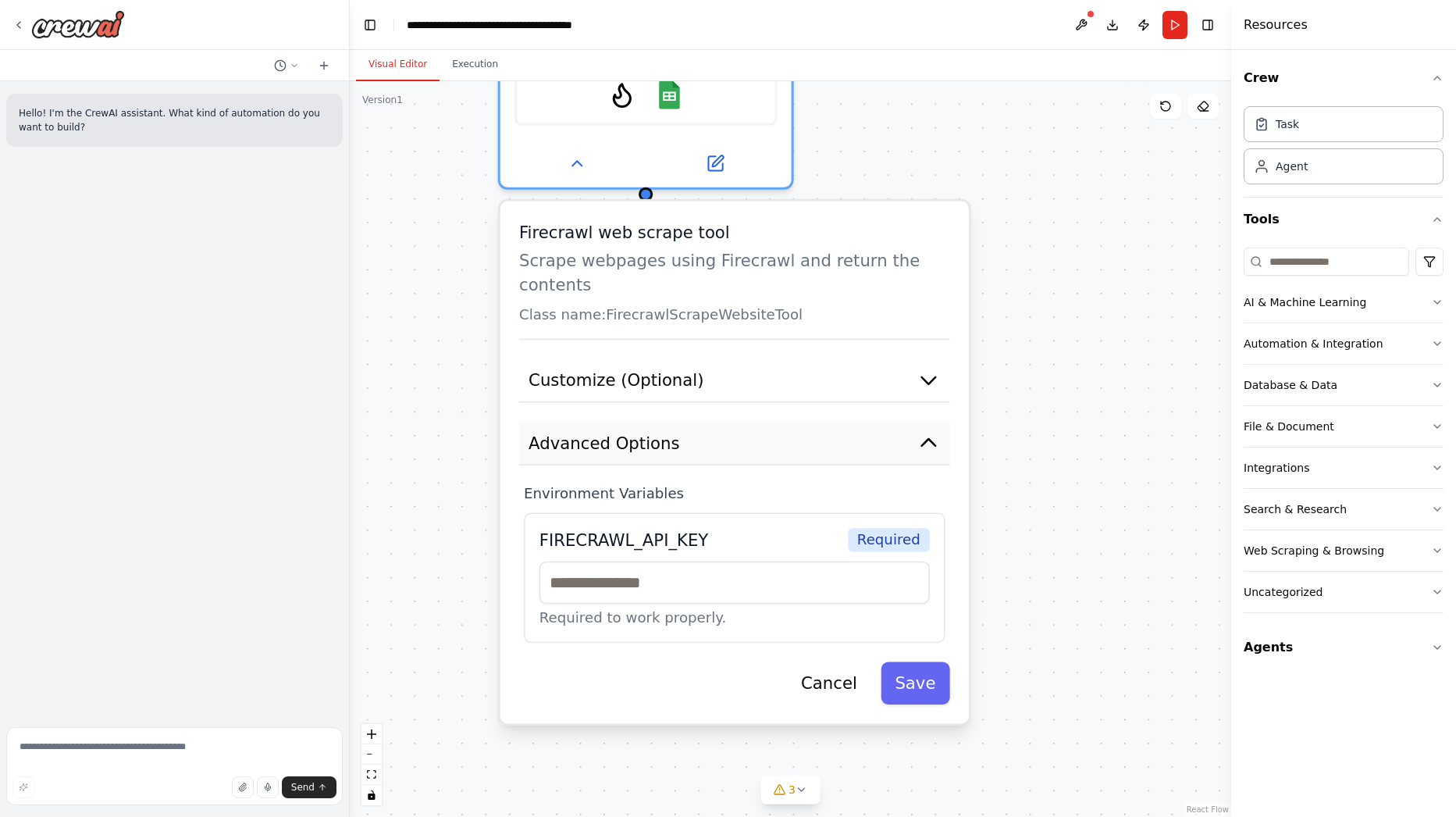
click at [926, 439] on icon "button" at bounding box center [929, 442] width 14 height 7
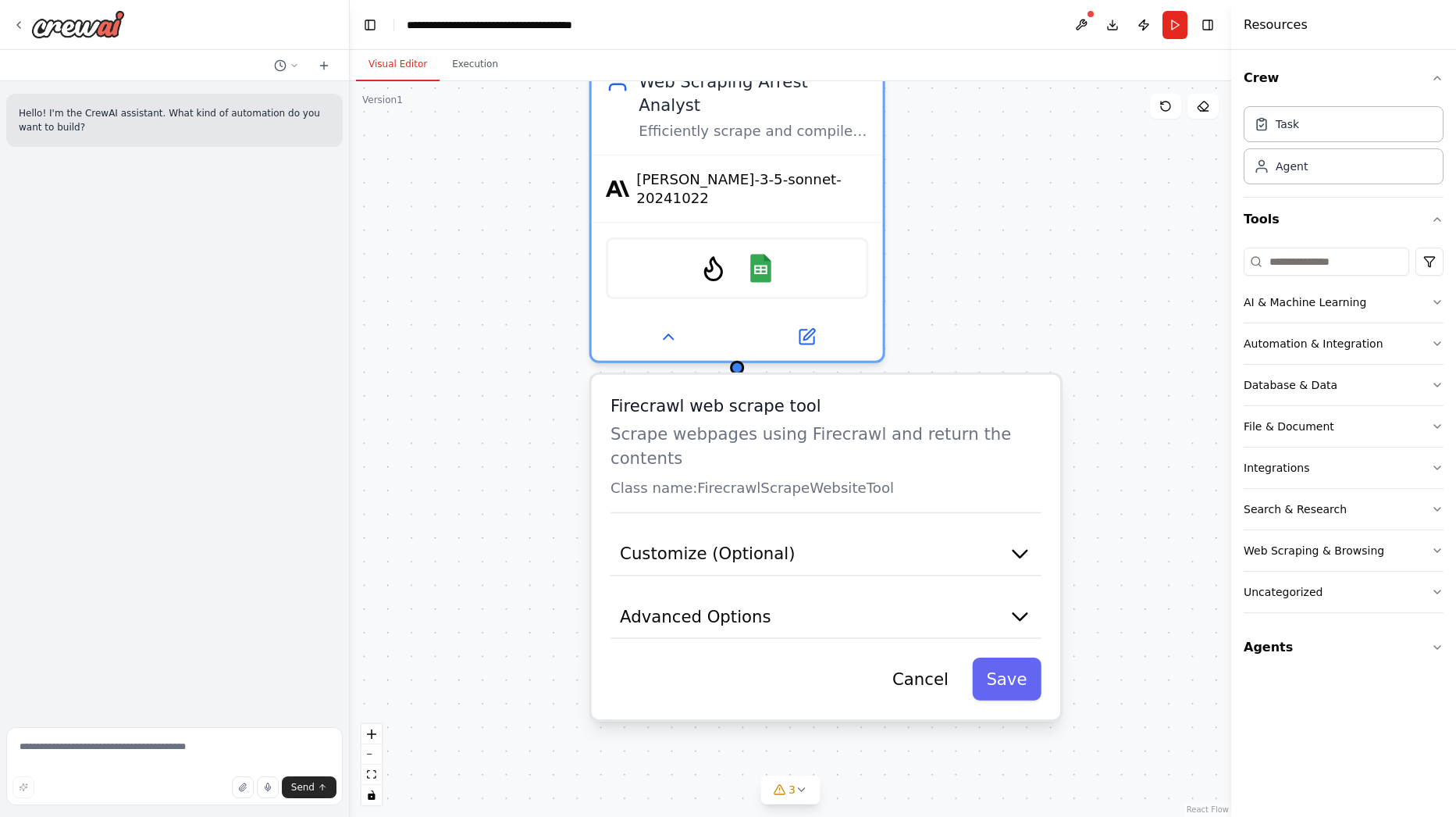
drag, startPoint x: 1019, startPoint y: 245, endPoint x: 1110, endPoint y: 418, distance: 195.5
click at [1110, 418] on div "**********" at bounding box center [790, 449] width 881 height 736
click at [1007, 657] on button "Save" at bounding box center [1005, 678] width 68 height 43
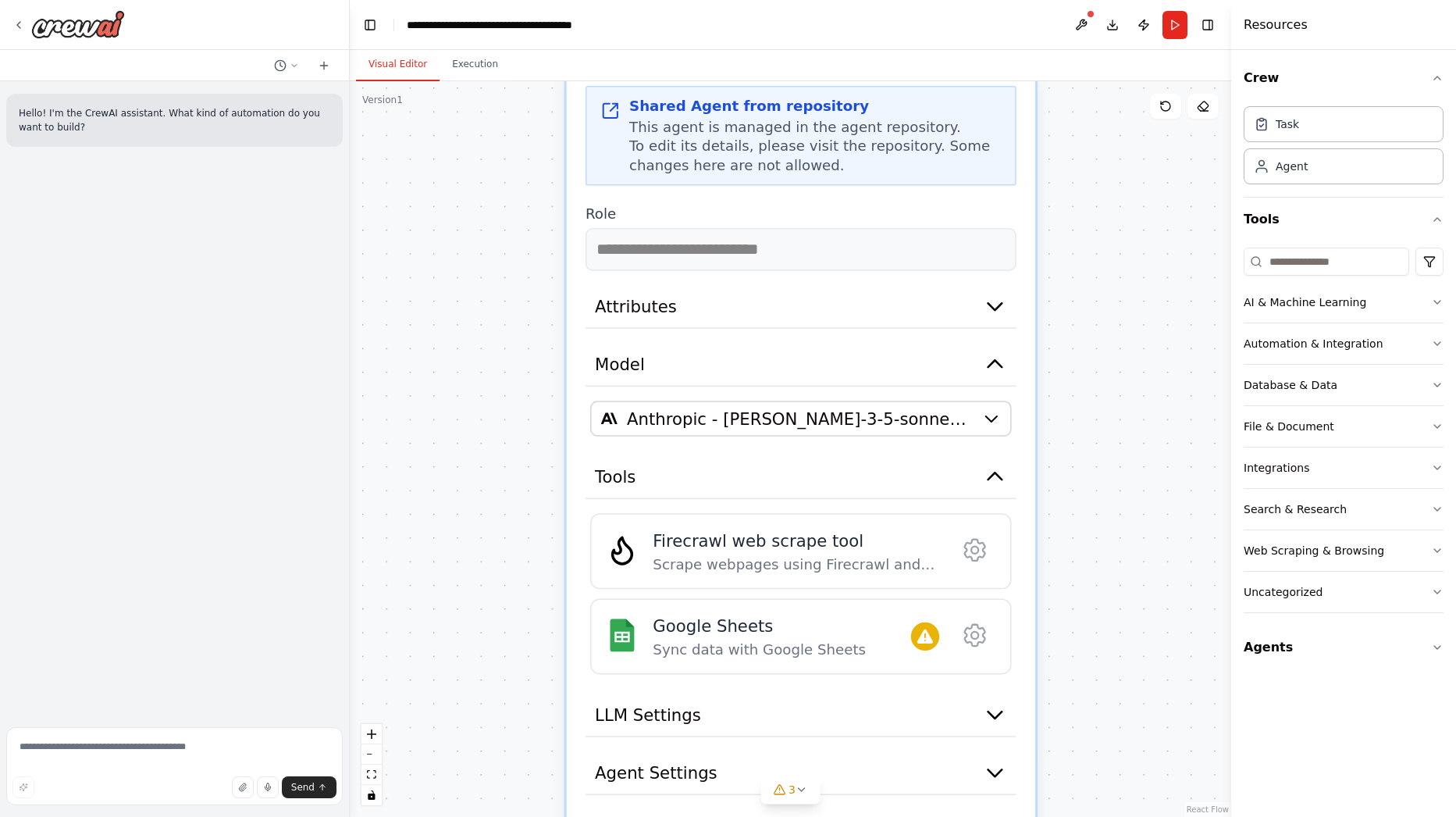
drag, startPoint x: 1078, startPoint y: 547, endPoint x: 1056, endPoint y: 210, distance: 337.7
click at [1056, 210] on div "**********" at bounding box center [790, 449] width 881 height 736
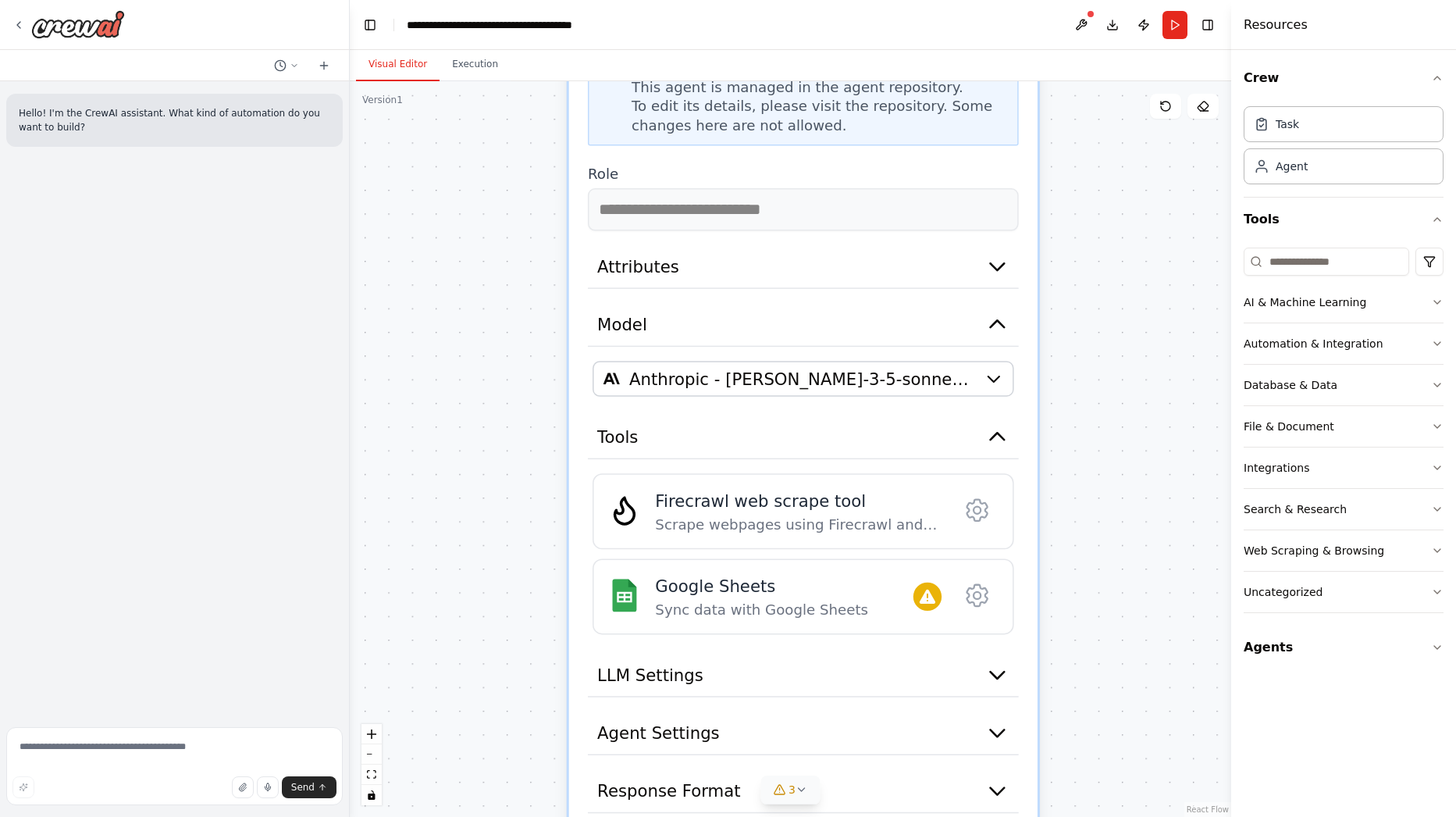
click at [799, 787] on icon at bounding box center [801, 789] width 13 height 13
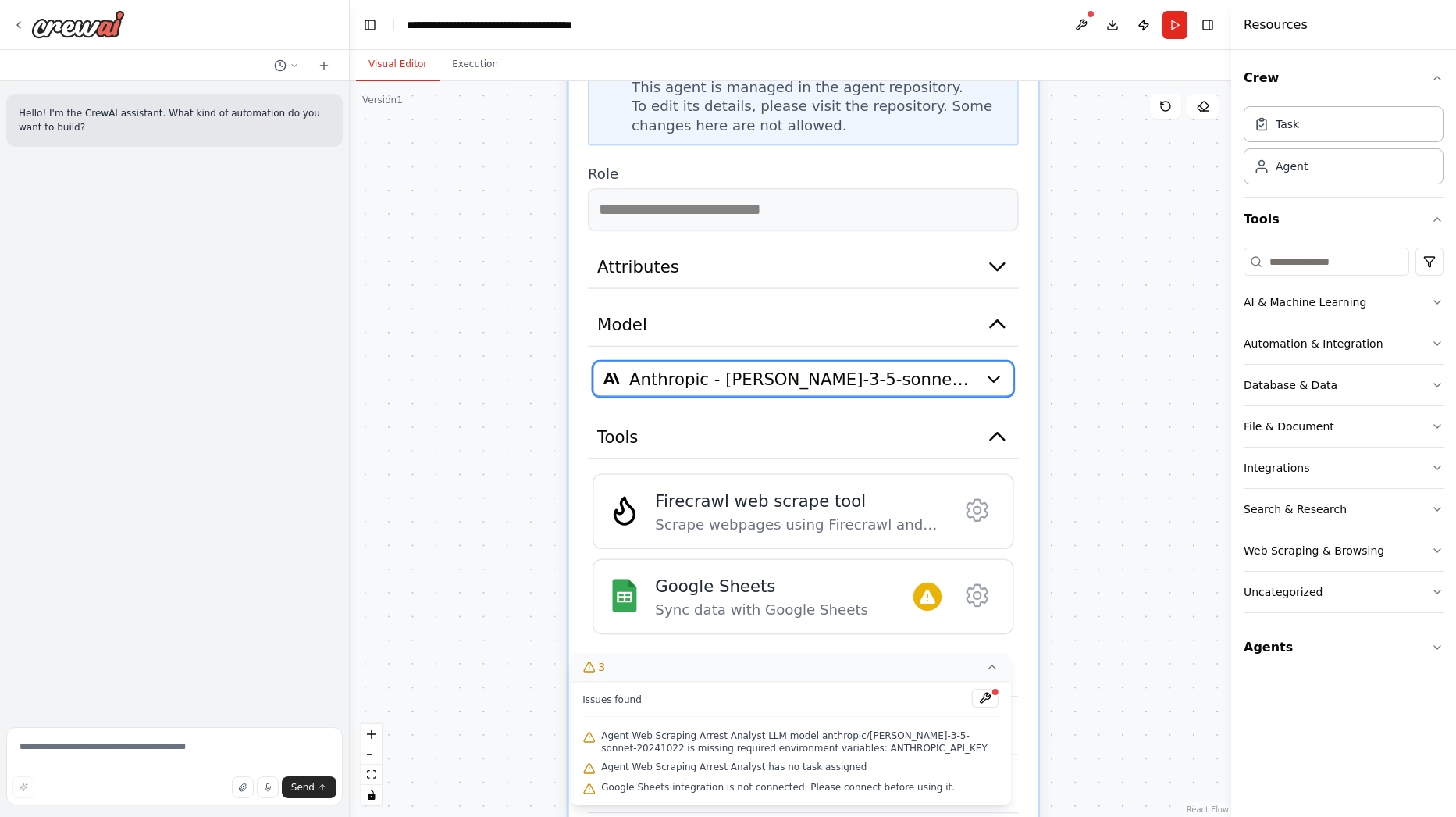
click at [981, 361] on button "Anthropic - claude-3-5-sonnet-20241022" at bounding box center [803, 378] width 421 height 35
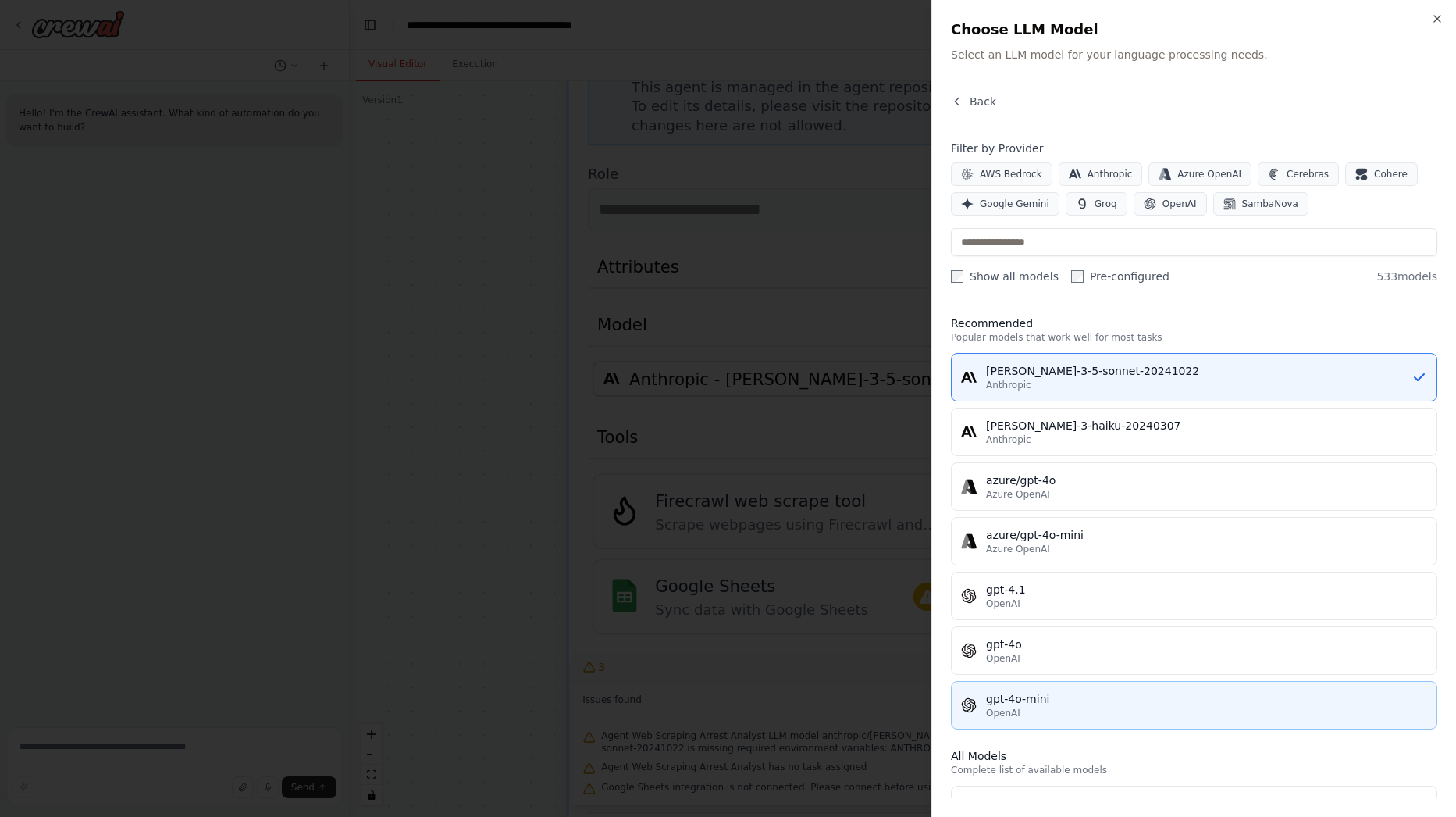
click at [1113, 702] on div "gpt-4o-mini" at bounding box center [1206, 699] width 441 height 16
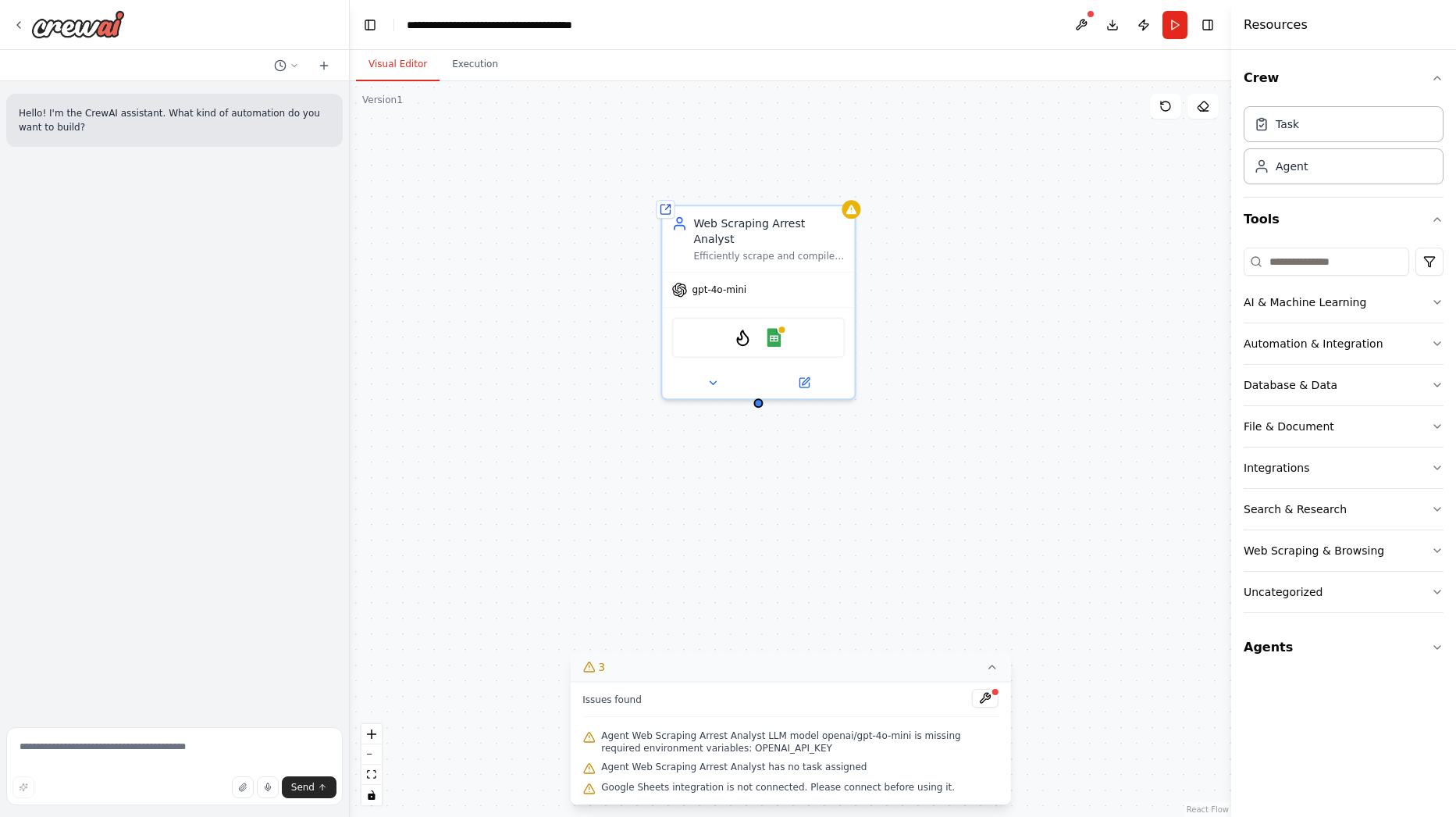
drag, startPoint x: 869, startPoint y: 380, endPoint x: 854, endPoint y: 584, distance: 204.6
click at [853, 586] on div "Shared agent from repository Web Scraping Arrest Analyst Efficiently scrape and…" at bounding box center [790, 449] width 881 height 736
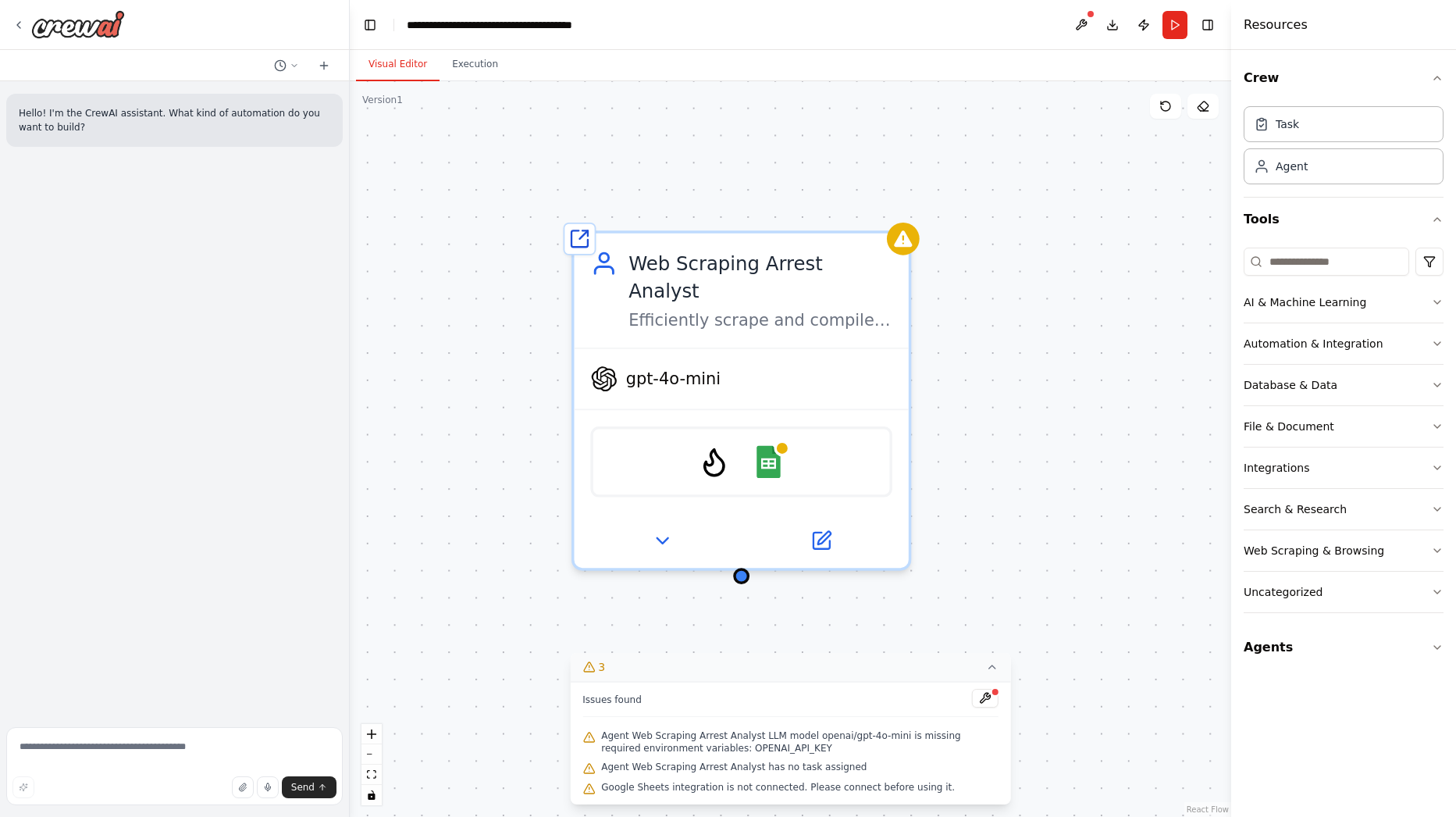
drag, startPoint x: 904, startPoint y: 415, endPoint x: 946, endPoint y: 476, distance: 74.1
click at [972, 476] on div "Shared agent from repository Web Scraping Arrest Analyst Efficiently scrape and…" at bounding box center [790, 449] width 881 height 736
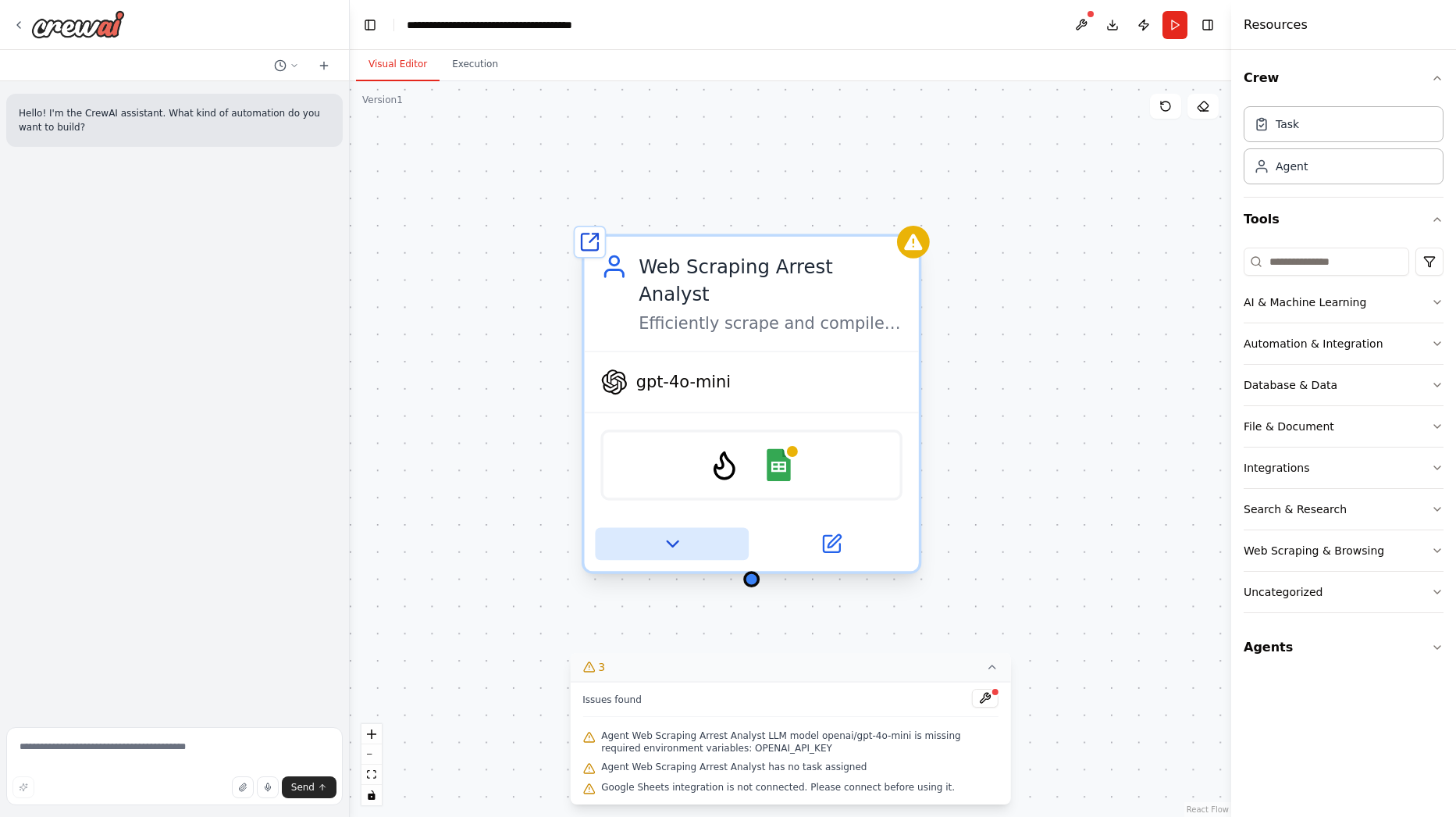
click at [690, 527] on button at bounding box center [671, 543] width 154 height 33
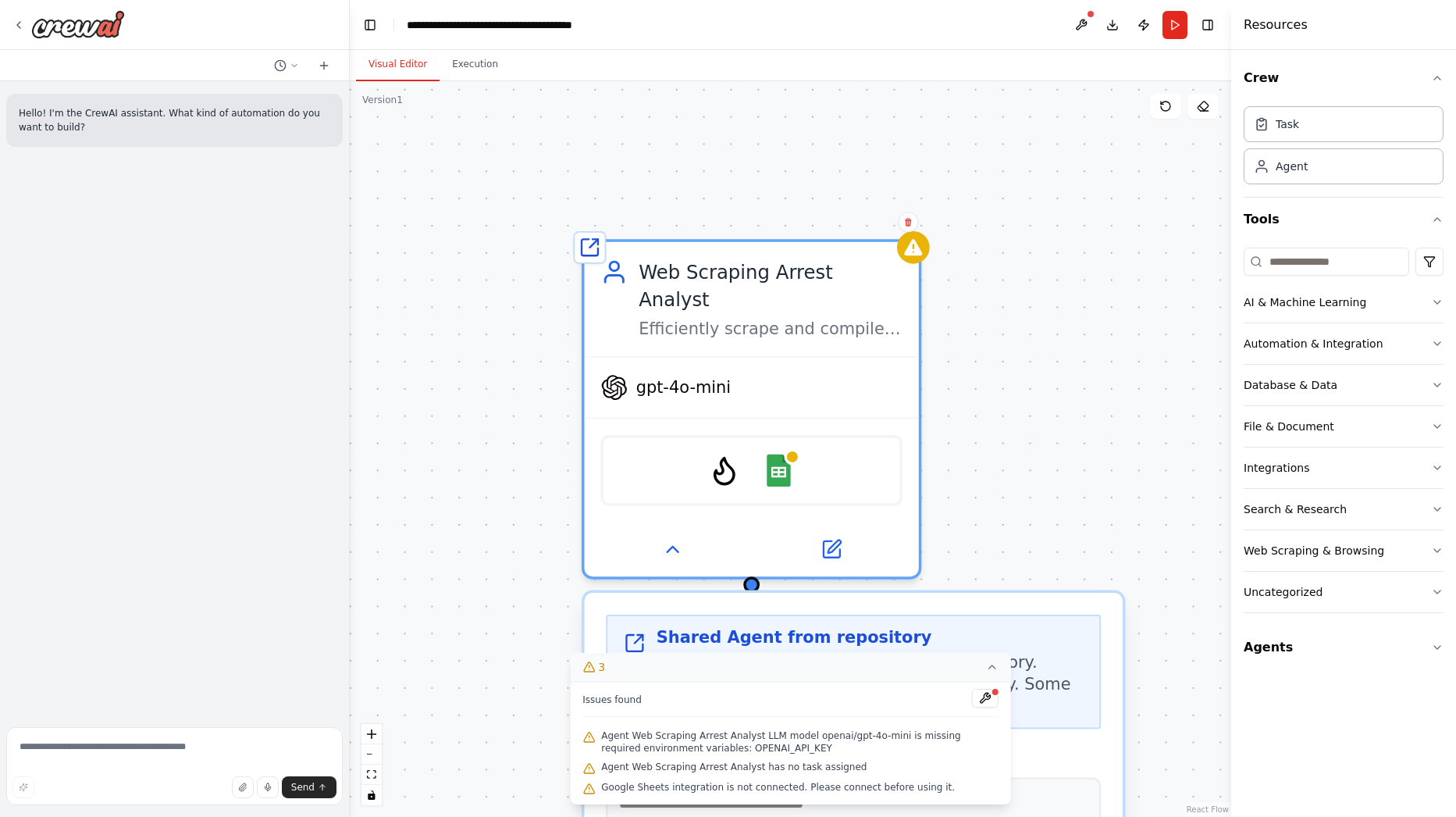
click at [991, 674] on button "3" at bounding box center [790, 666] width 441 height 29
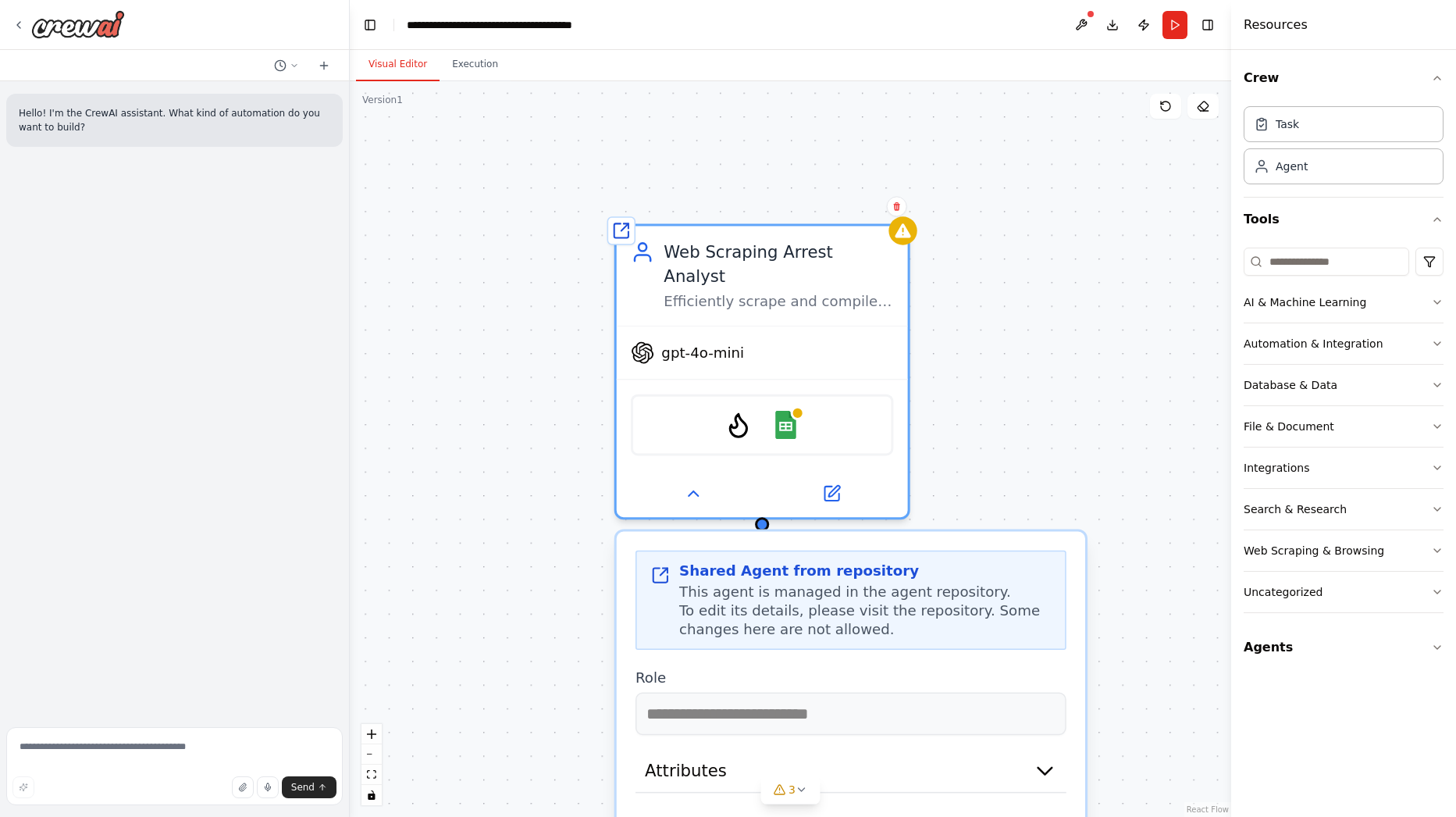
drag, startPoint x: 1023, startPoint y: 476, endPoint x: 1002, endPoint y: 413, distance: 66.4
click at [1002, 413] on div "**********" at bounding box center [790, 449] width 881 height 736
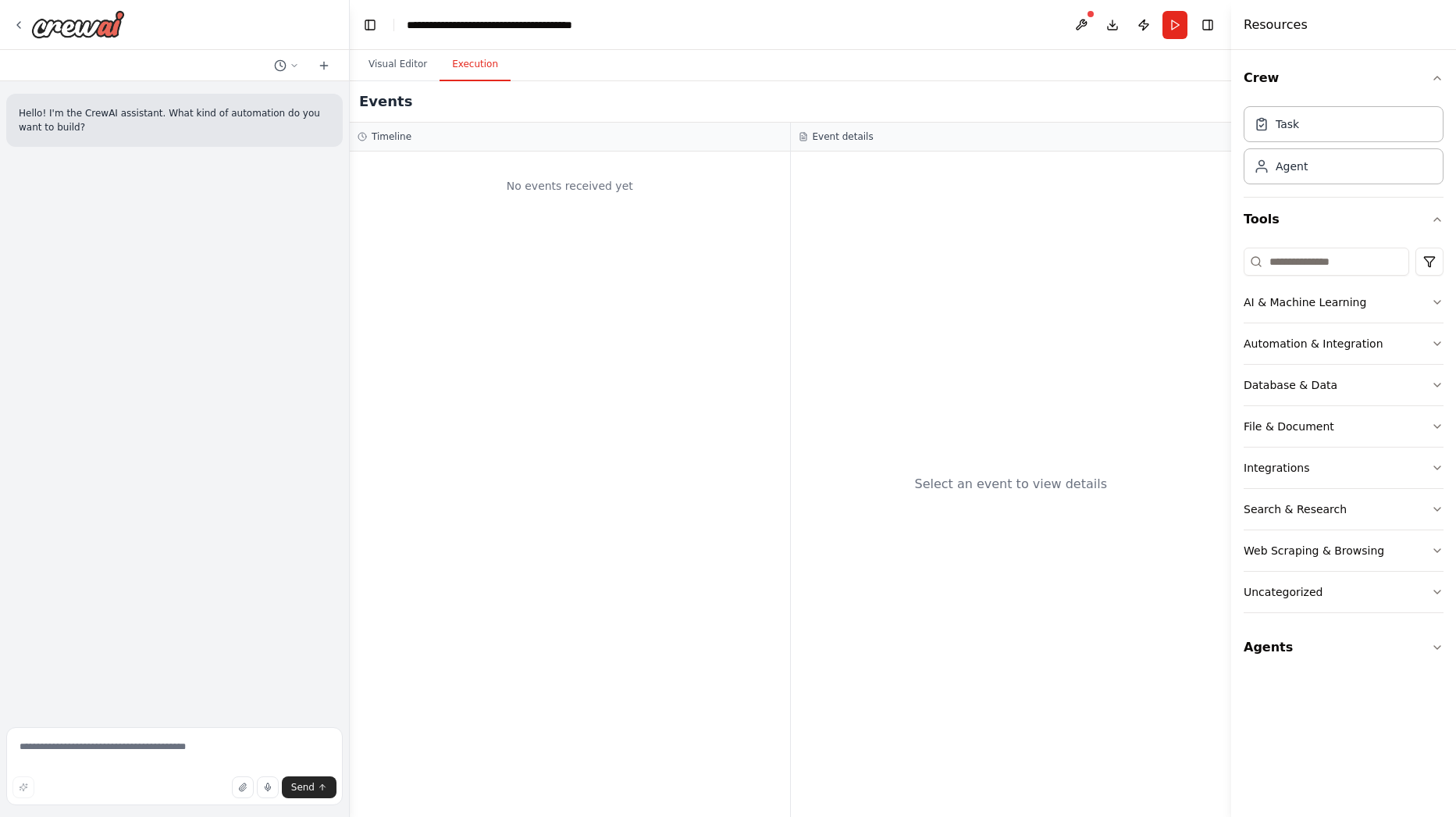
click at [464, 61] on button "Execution" at bounding box center [475, 64] width 71 height 33
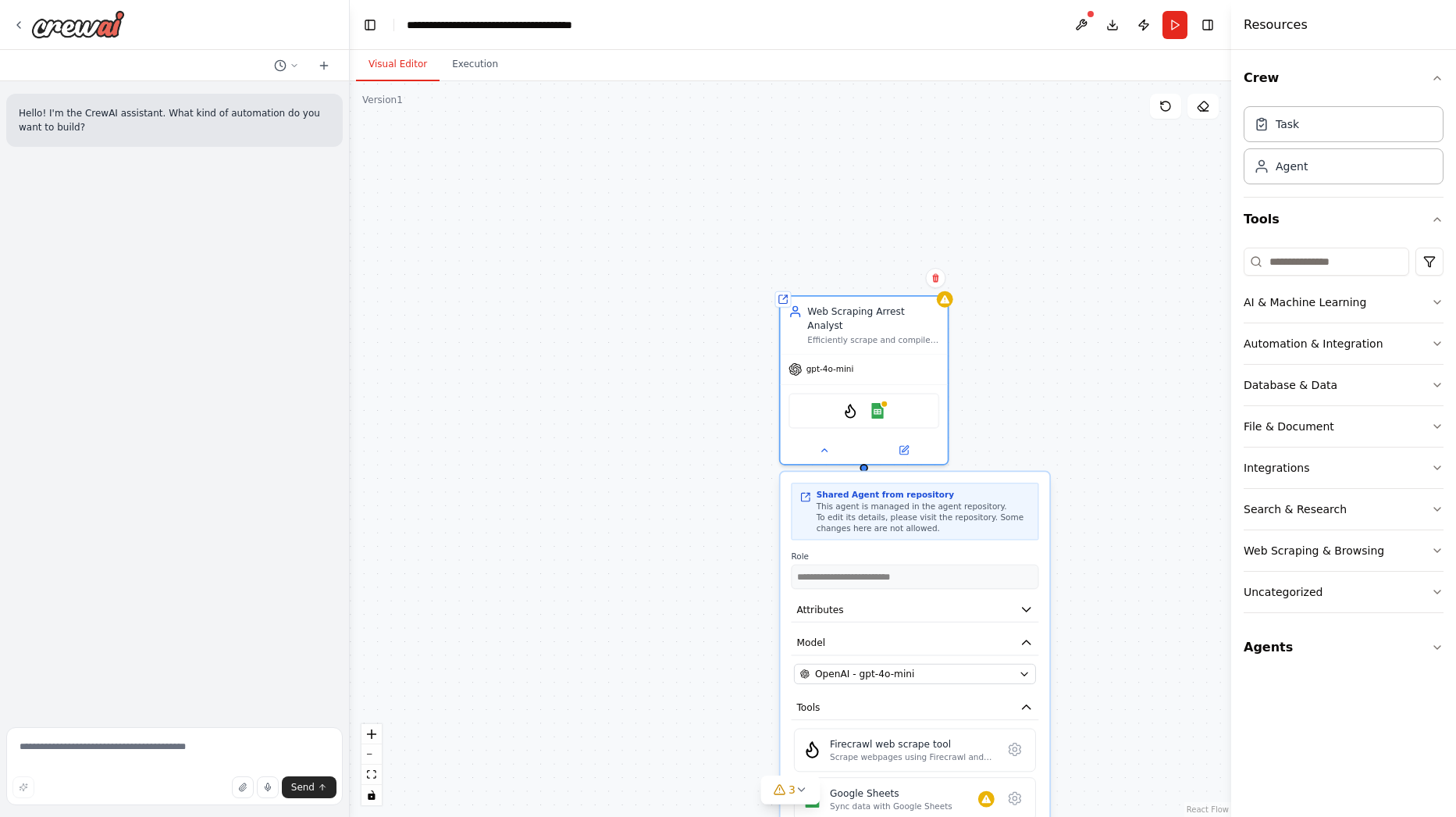
click at [393, 64] on button "Visual Editor" at bounding box center [397, 64] width 83 height 33
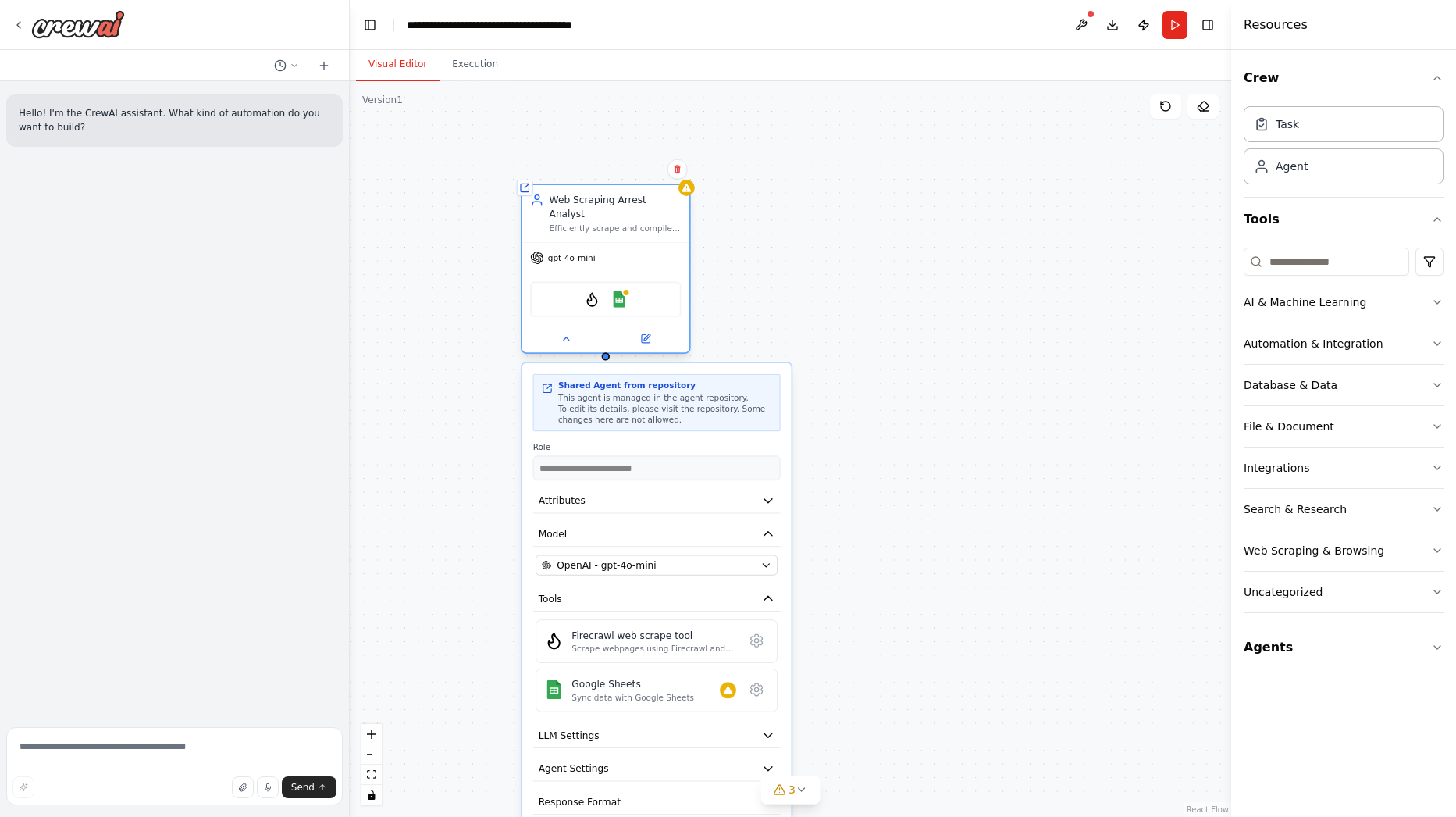
drag, startPoint x: 876, startPoint y: 327, endPoint x: 618, endPoint y: 218, distance: 280.1
click at [617, 223] on div "Efficiently scrape and compile the most recent arrest records (from the last 12…" at bounding box center [615, 228] width 132 height 11
